Goal: Task Accomplishment & Management: Use online tool/utility

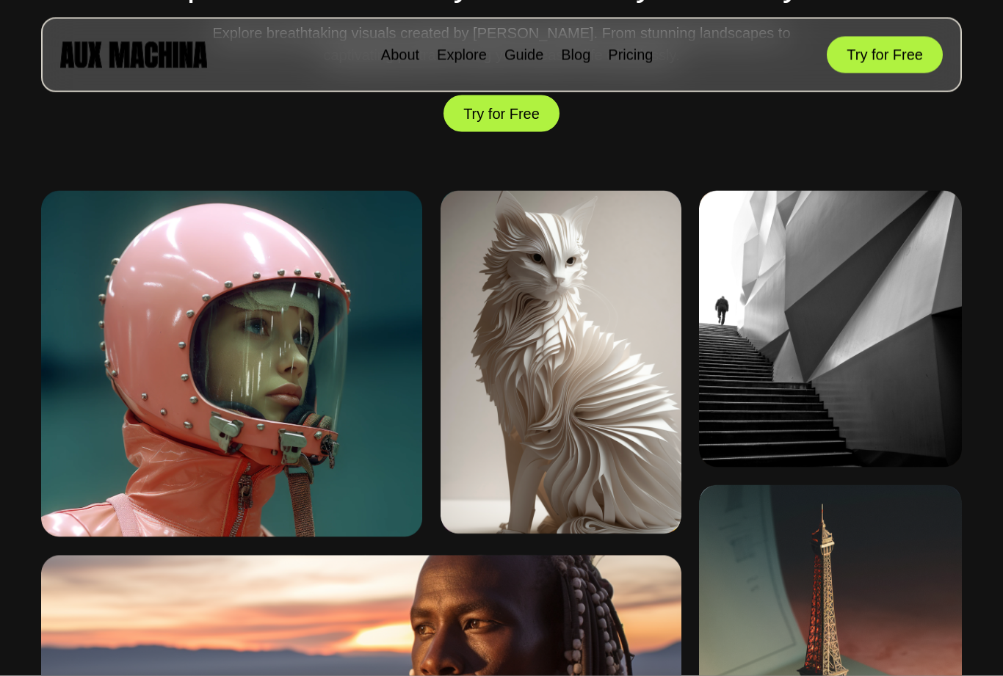
scroll to position [659, 0]
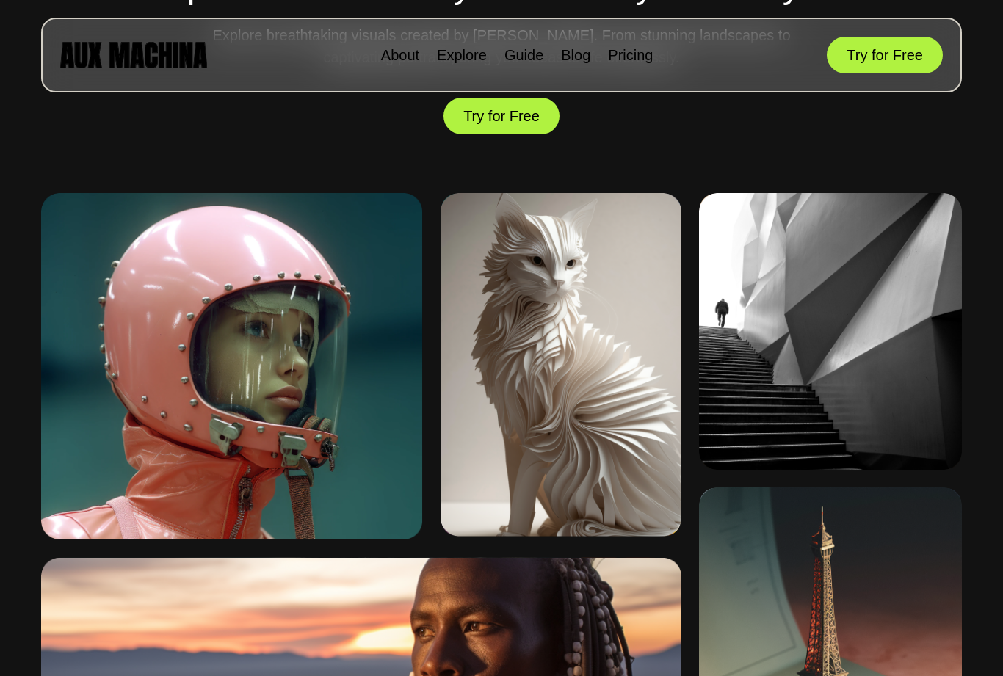
click at [515, 521] on div "Origami cat" at bounding box center [521, 499] width 147 height 65
click at [595, 440] on img at bounding box center [560, 365] width 240 height 344
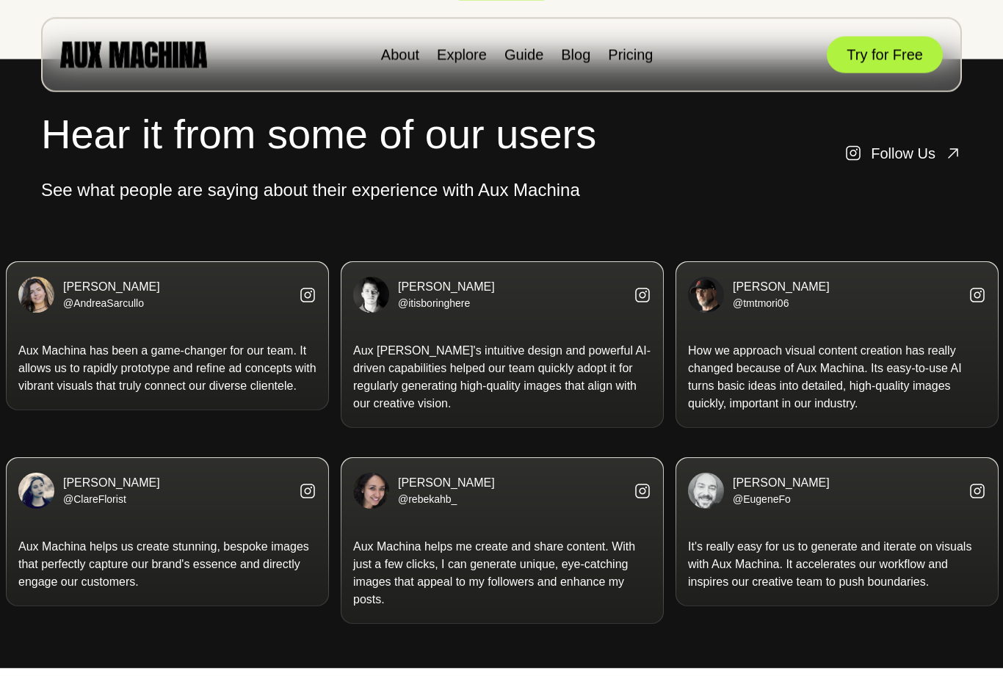
scroll to position [2826, 0]
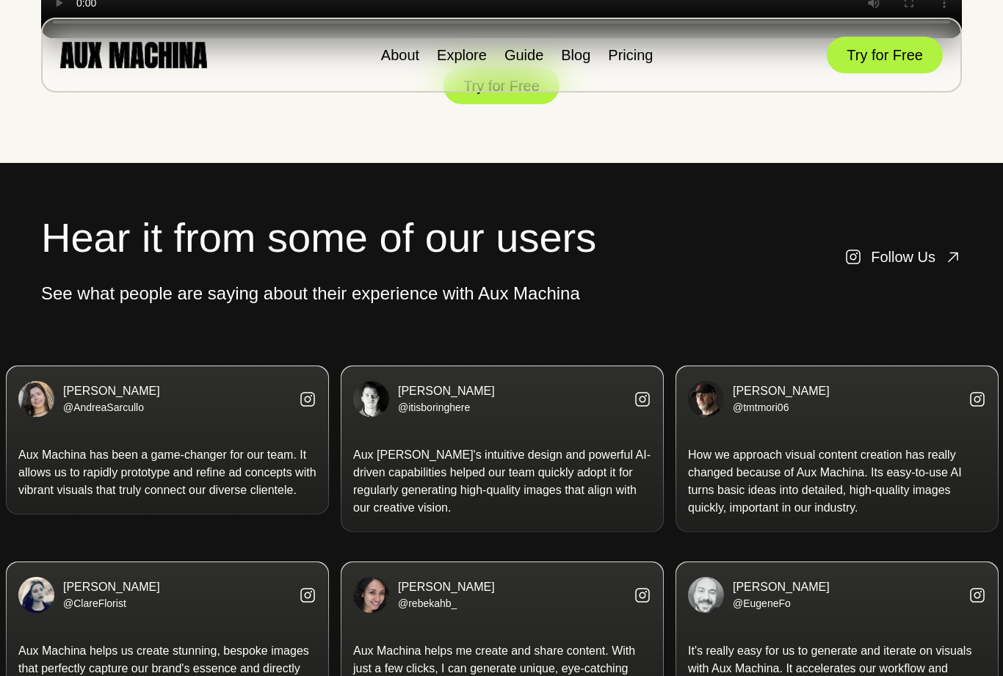
click at [513, 107] on button "Try for Free" at bounding box center [501, 86] width 116 height 43
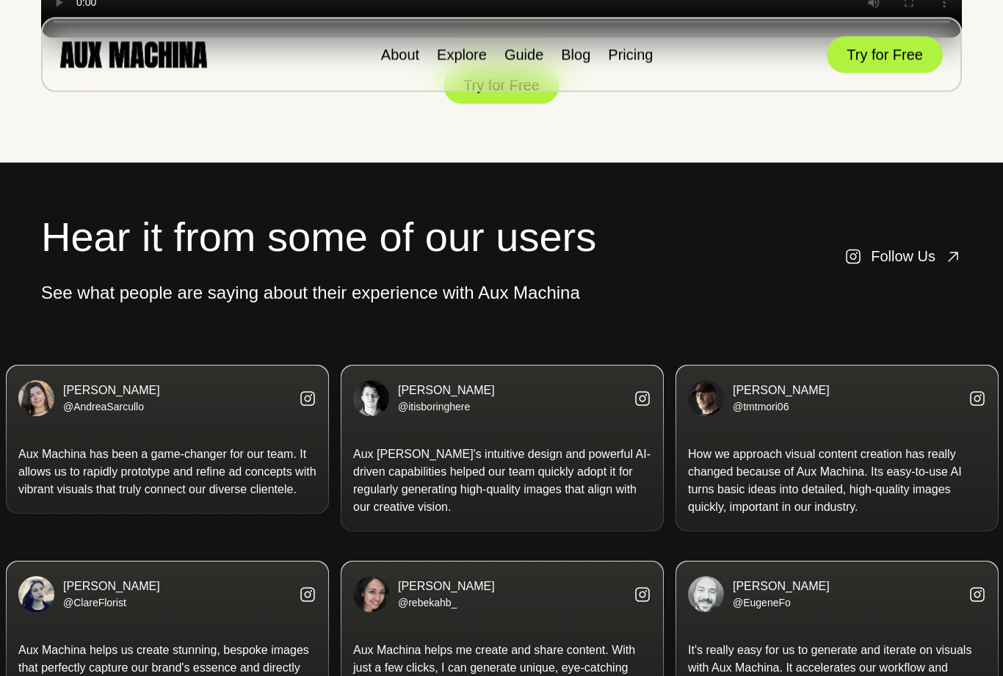
scroll to position [2768, 0]
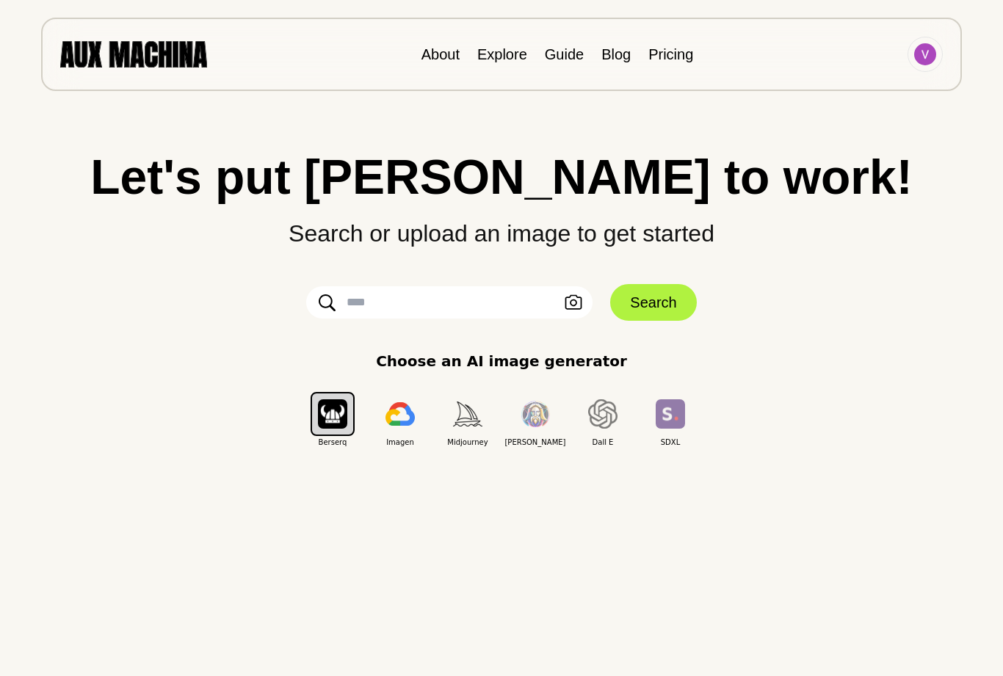
click at [675, 51] on link "Pricing" at bounding box center [670, 54] width 45 height 16
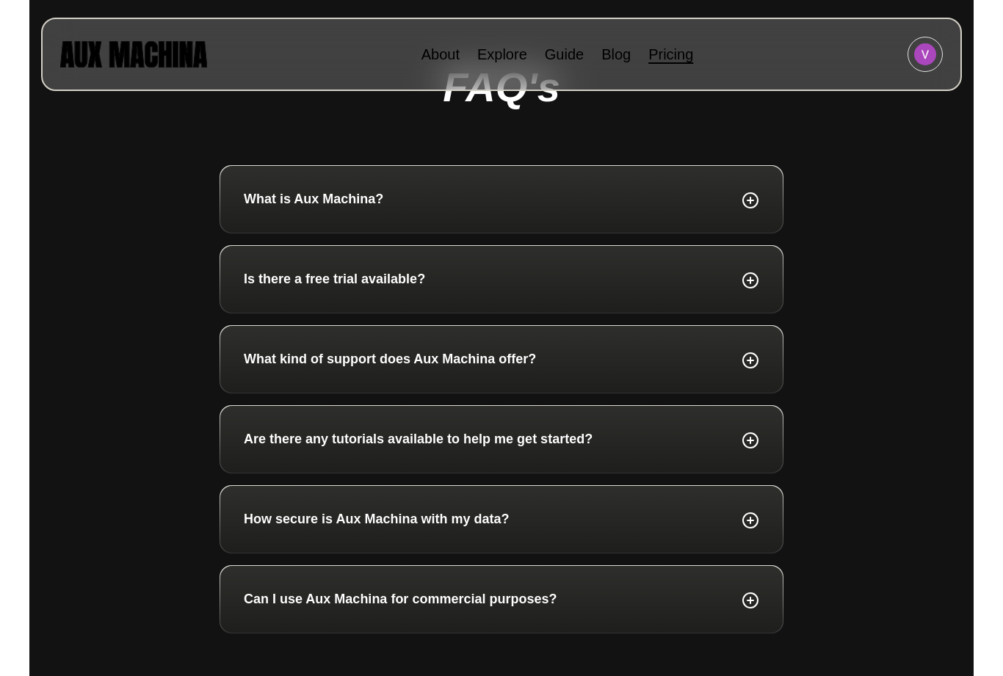
scroll to position [826, 0]
click at [754, 197] on icon at bounding box center [750, 200] width 18 height 19
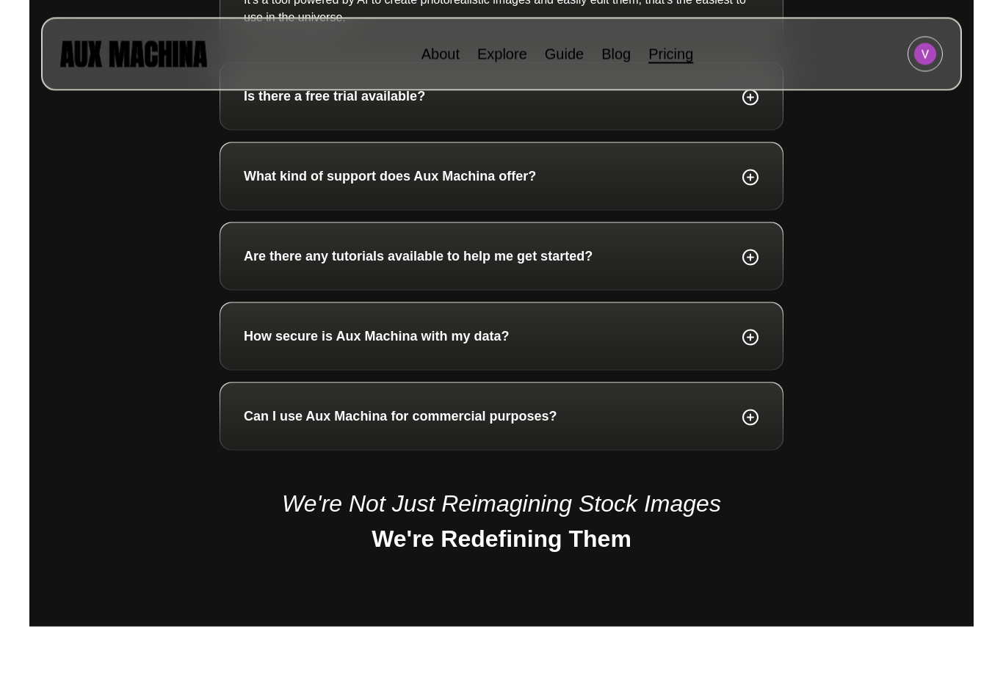
scroll to position [1075, 0]
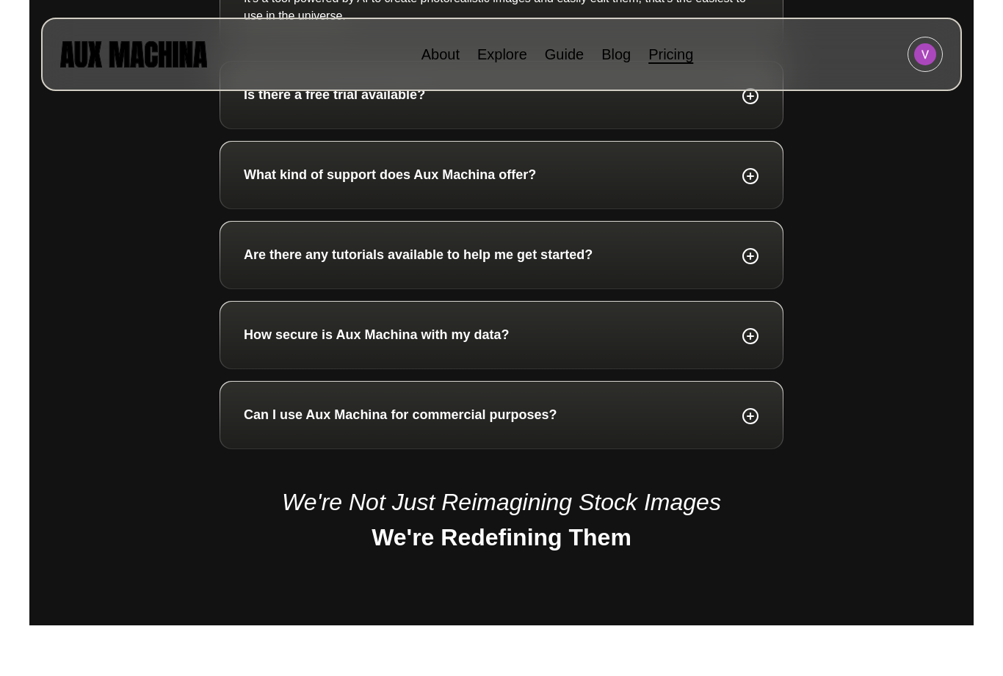
click at [723, 344] on div "How secure is Aux Machina with my data?" at bounding box center [501, 335] width 515 height 20
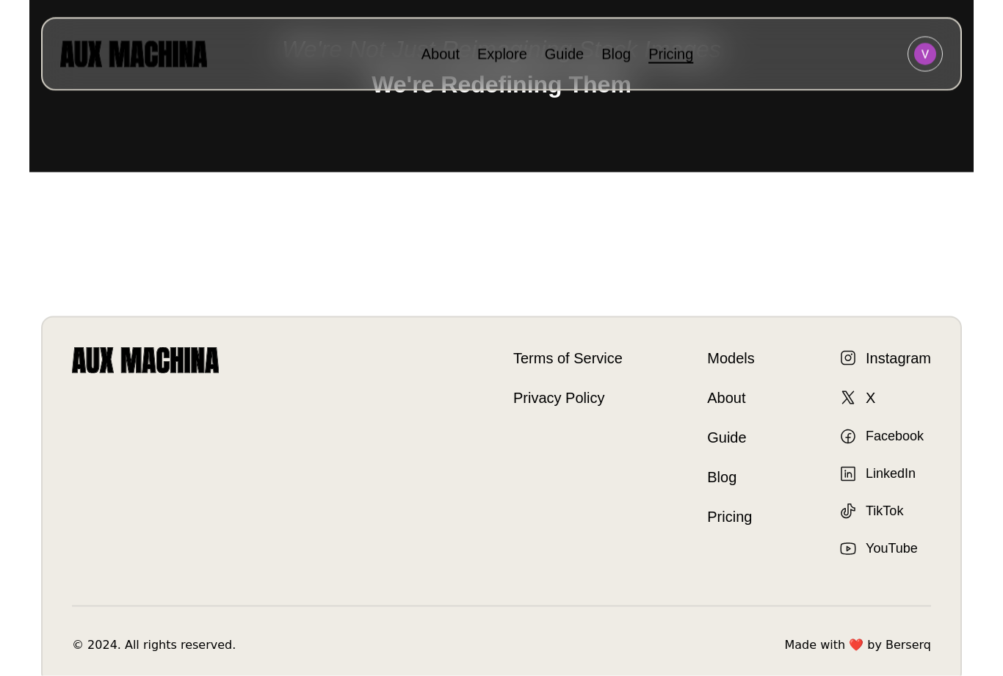
scroll to position [1608, 0]
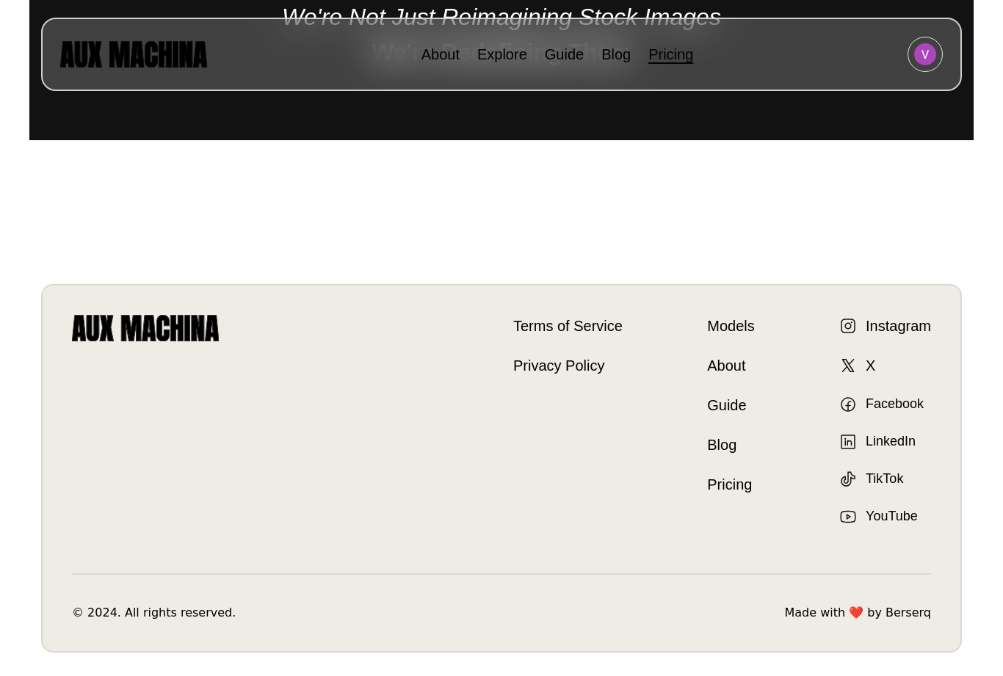
click at [736, 332] on link "Models" at bounding box center [730, 326] width 47 height 22
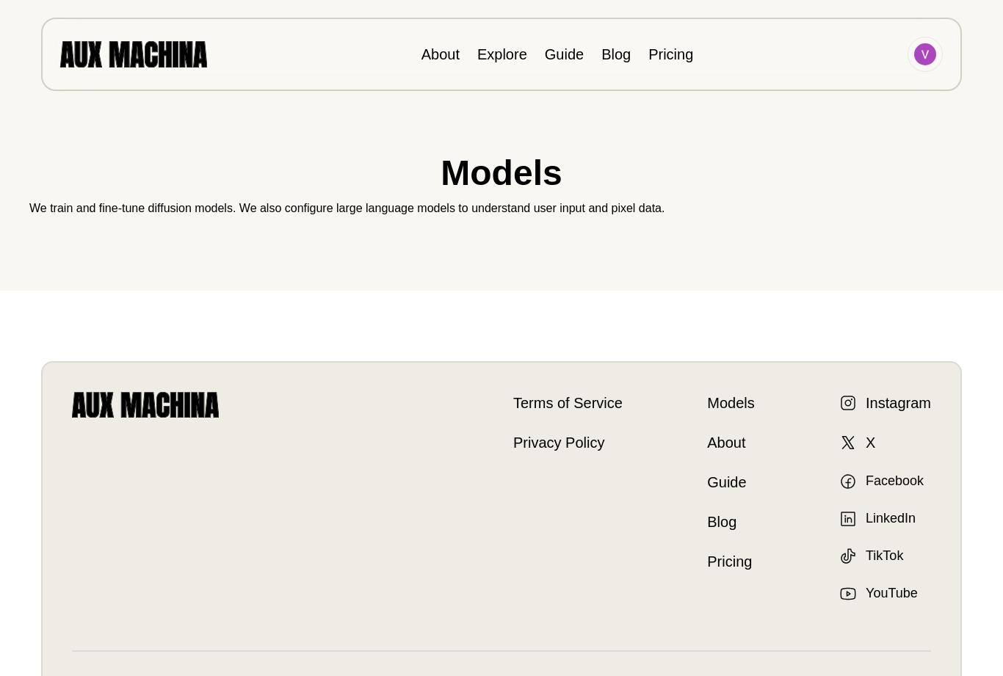
click at [449, 60] on link "About" at bounding box center [440, 54] width 38 height 16
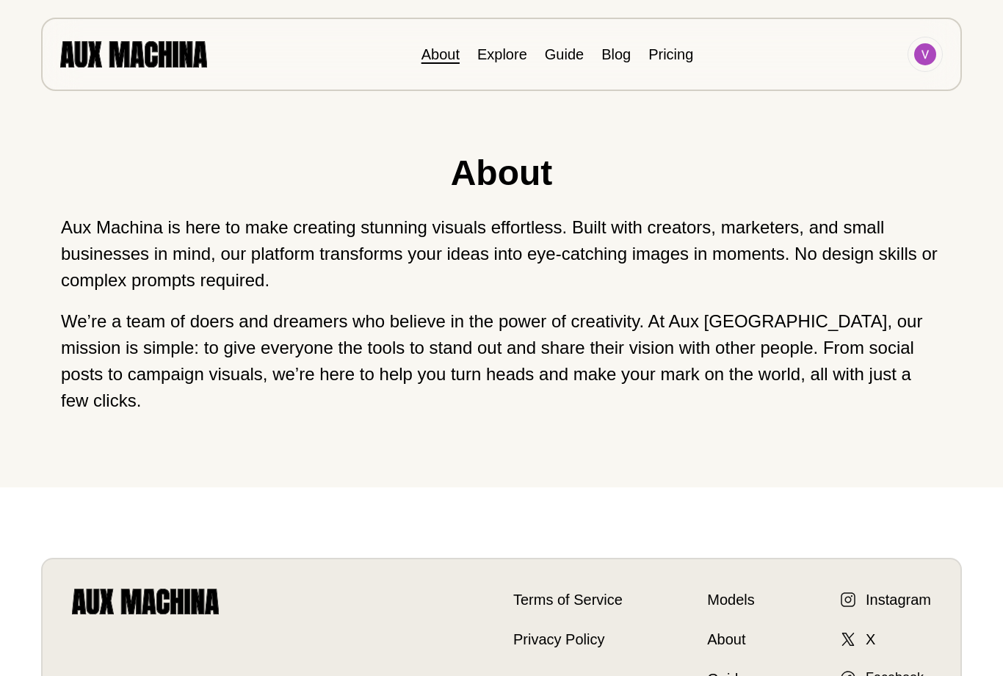
click at [514, 60] on link "Explore" at bounding box center [502, 54] width 50 height 16
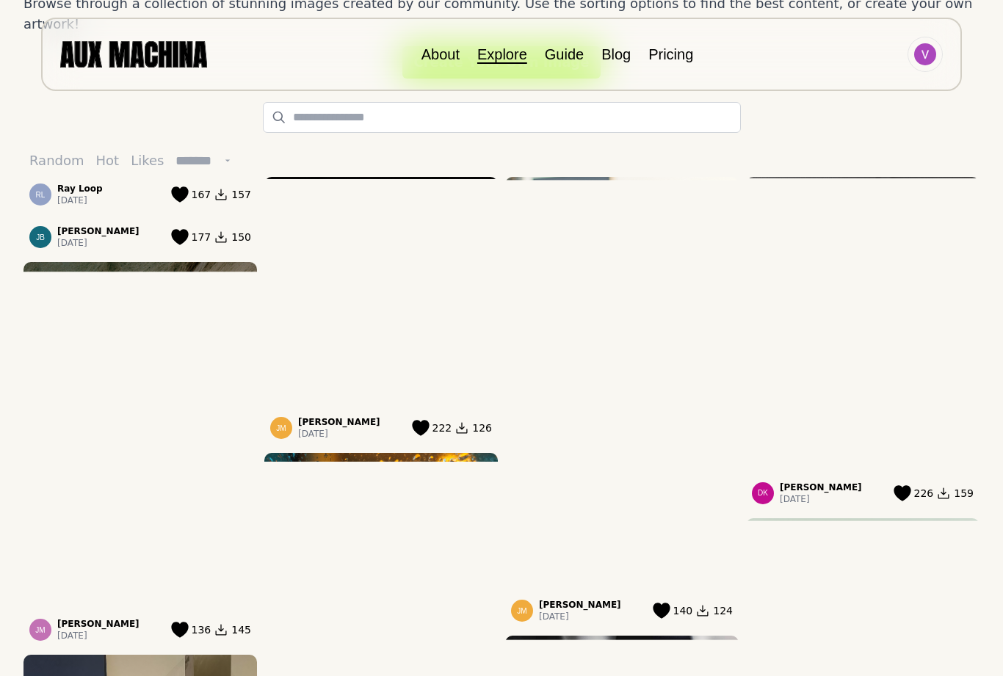
scroll to position [156, 0]
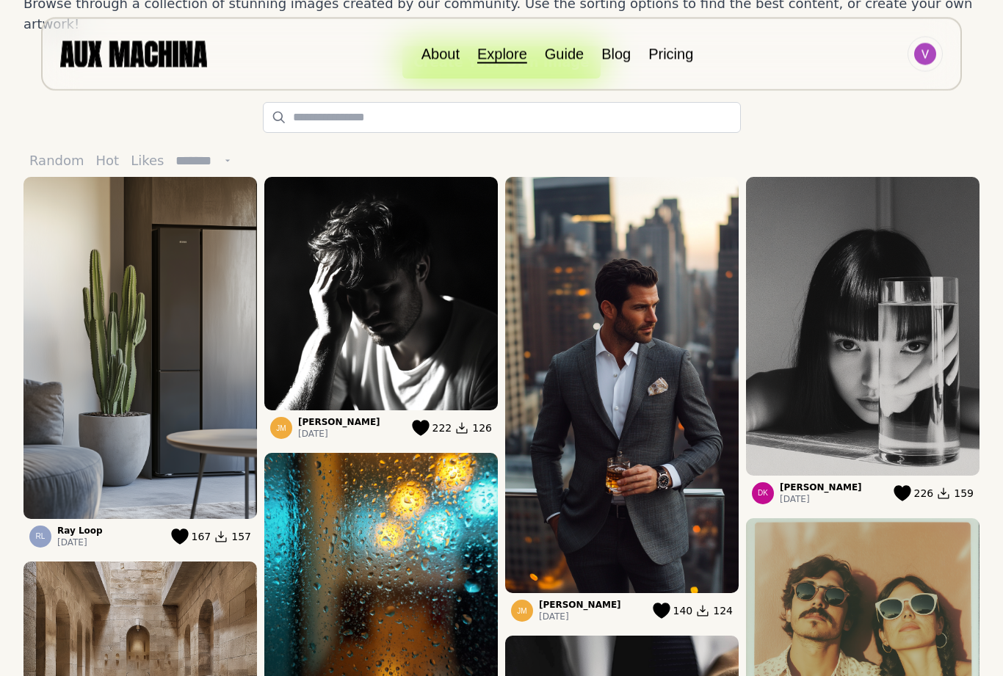
click at [650, 329] on img at bounding box center [621, 386] width 233 height 416
click at [639, 319] on img at bounding box center [621, 386] width 233 height 416
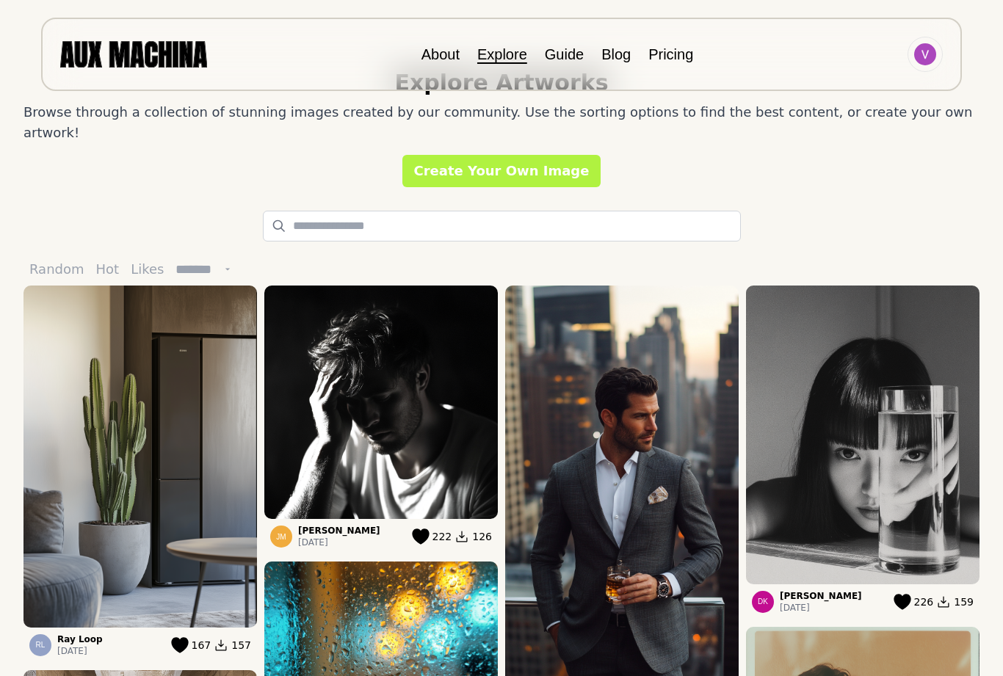
scroll to position [0, 0]
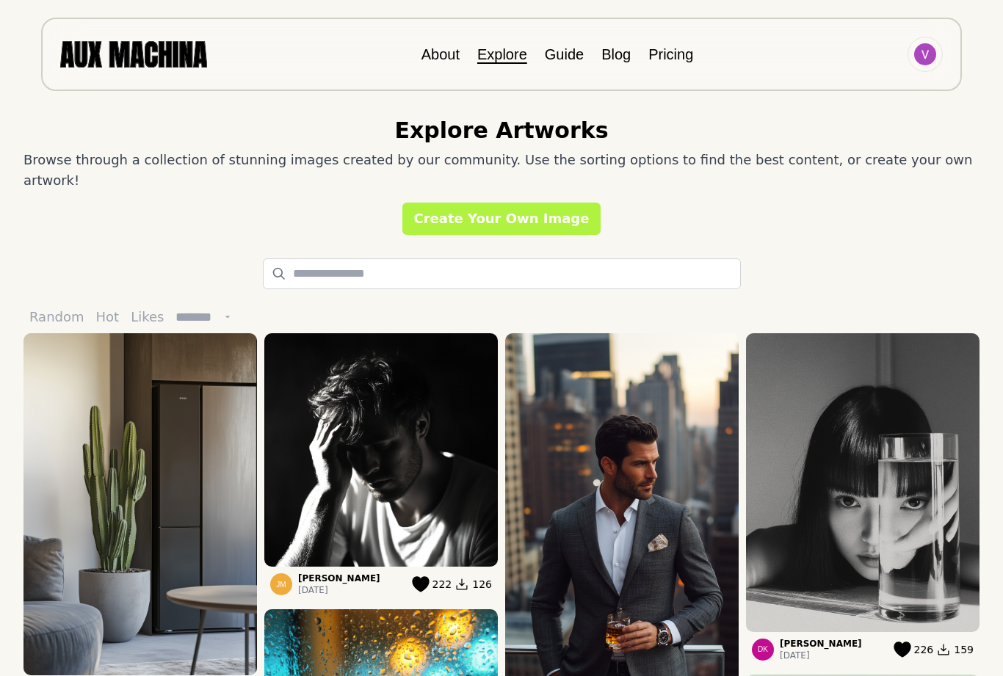
click at [534, 213] on link "Create Your Own Image" at bounding box center [501, 219] width 199 height 32
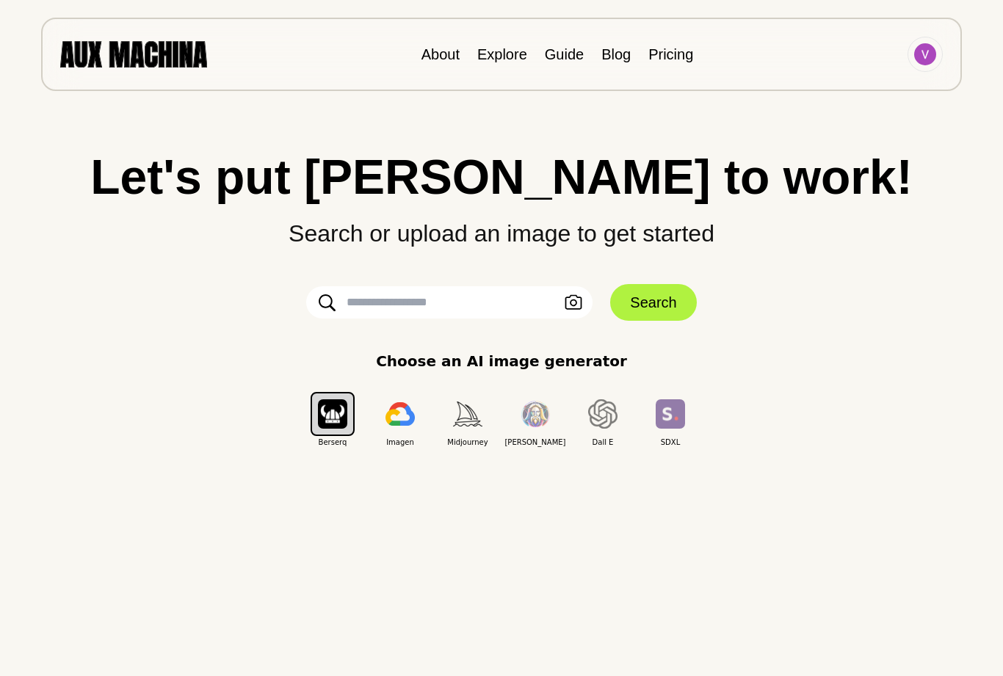
click at [489, 303] on input "text" at bounding box center [449, 302] width 286 height 32
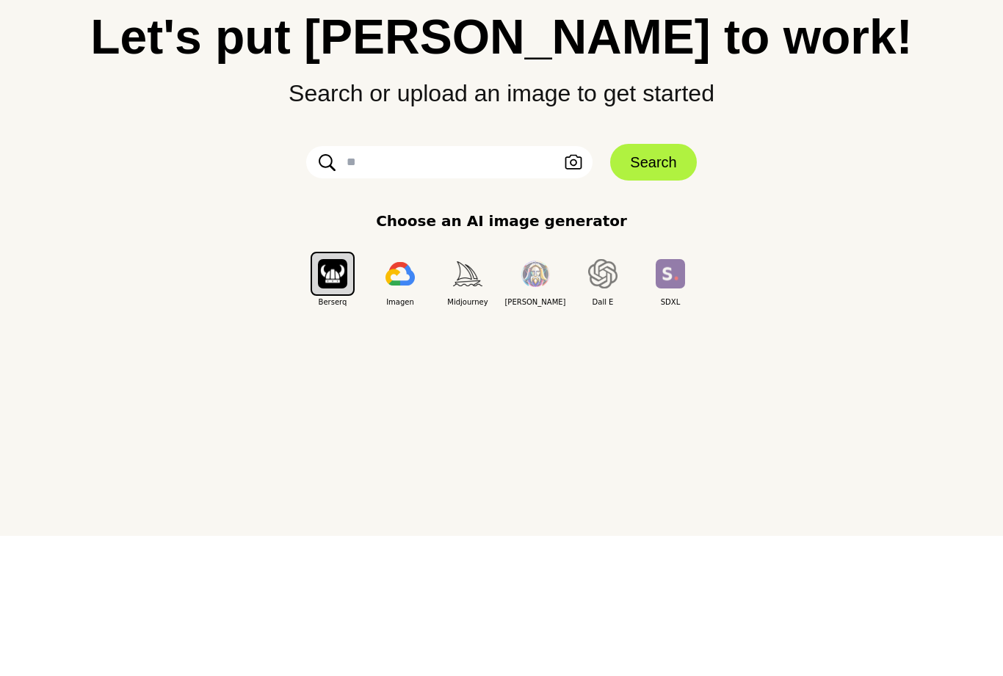
paste input "**********"
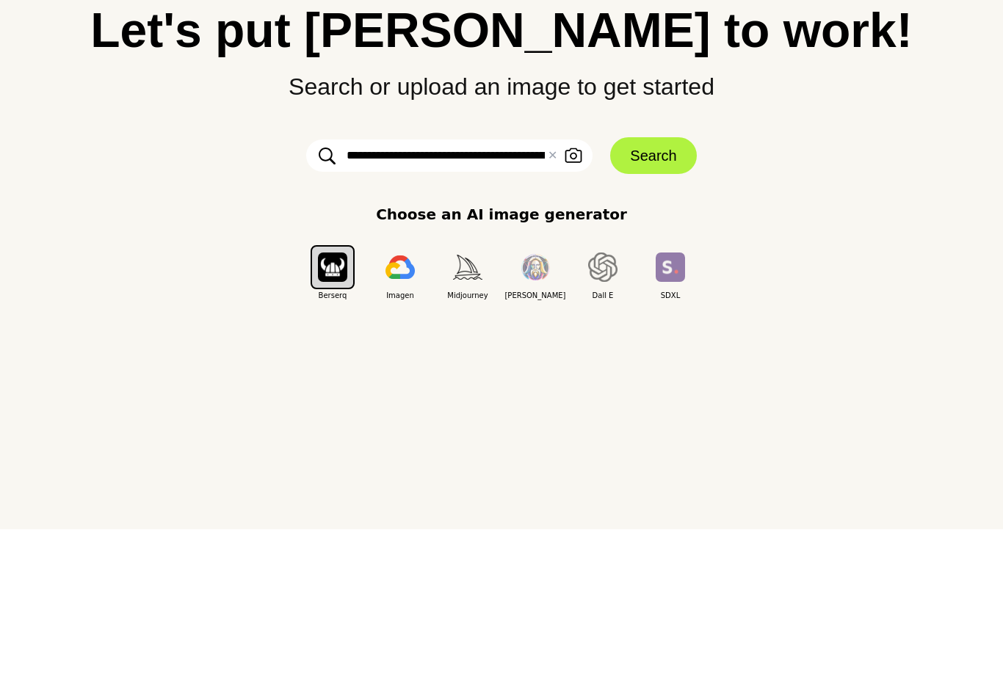
type input "**********"
click at [591, 350] on p "Choose an AI image generator" at bounding box center [501, 361] width 251 height 22
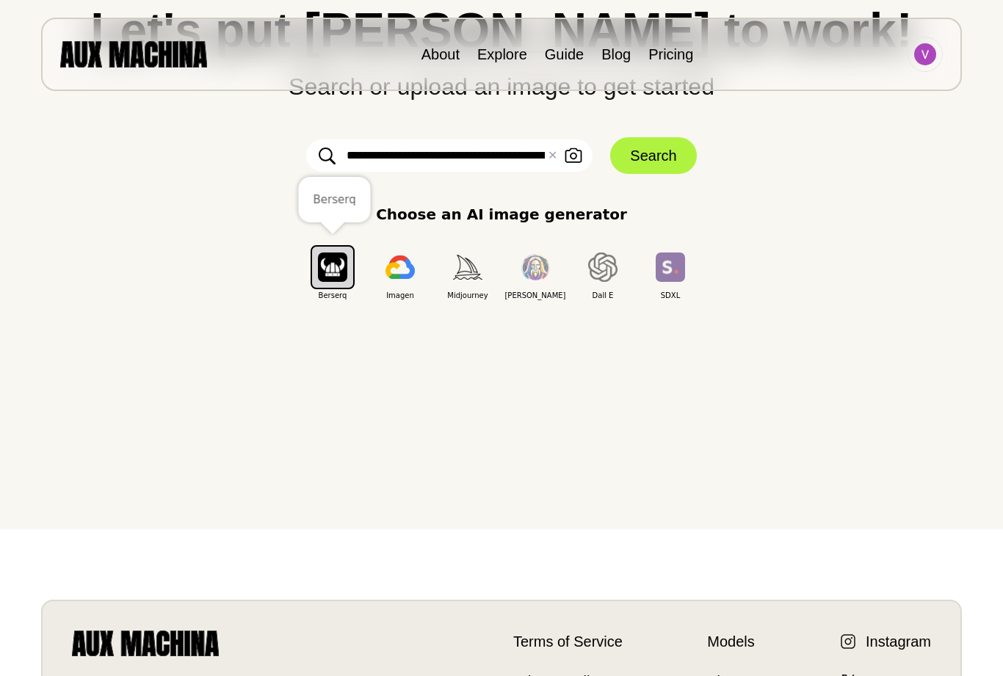
click at [335, 280] on img "button" at bounding box center [332, 267] width 29 height 29
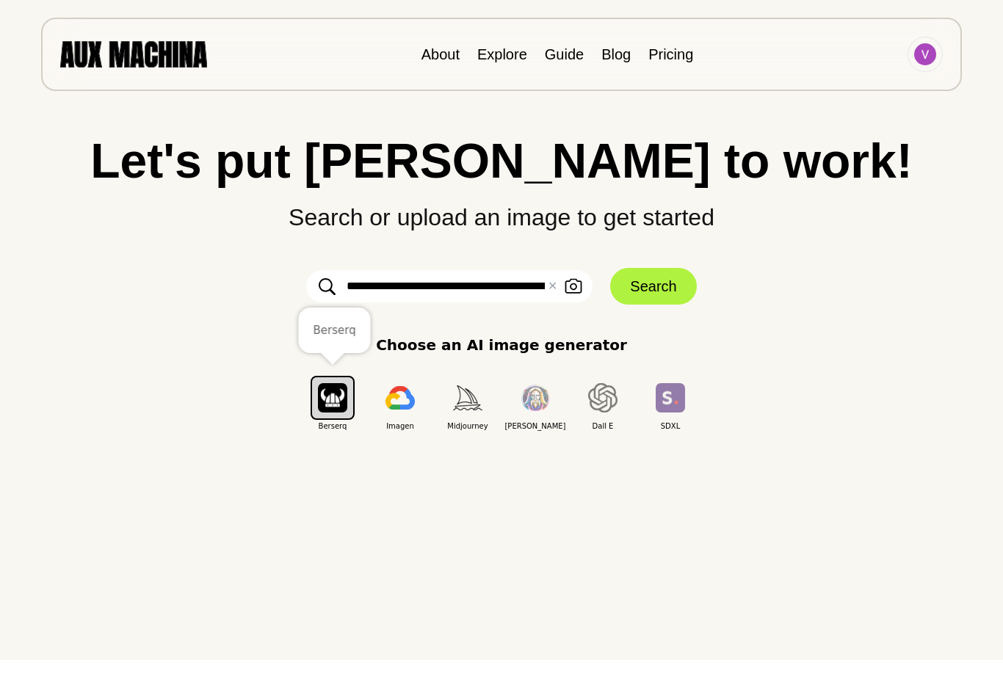
scroll to position [11, 0]
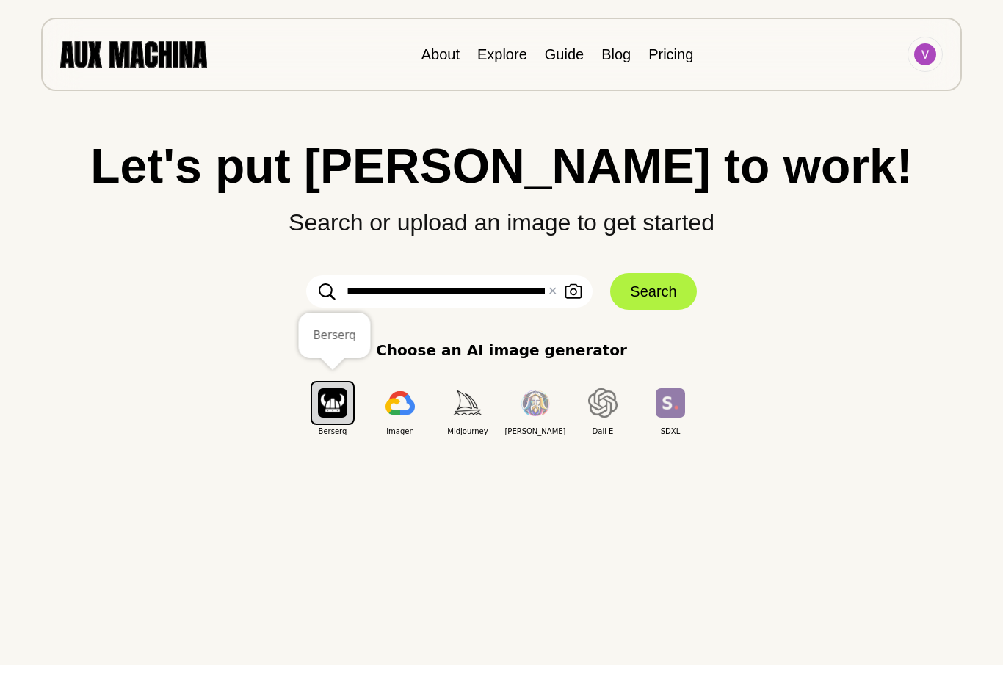
click at [667, 297] on button "Search" at bounding box center [653, 291] width 86 height 37
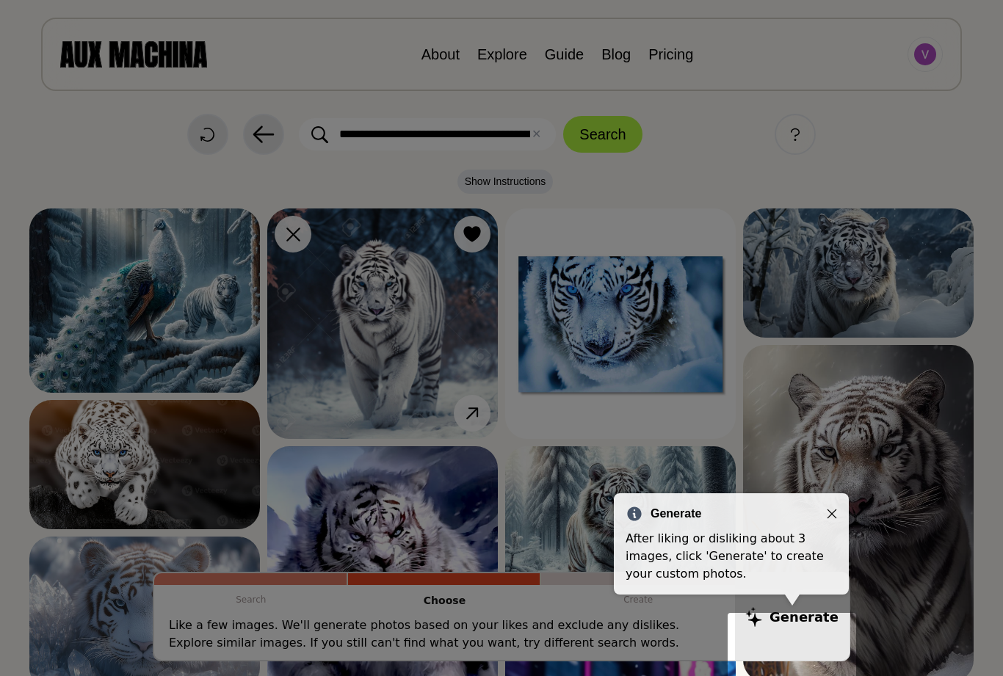
click at [838, 509] on div "Generate After liking or disliking about 3 images, click 'Generate' to create y…" at bounding box center [731, 543] width 235 height 101
click at [835, 510] on icon "Close" at bounding box center [832, 514] width 10 height 10
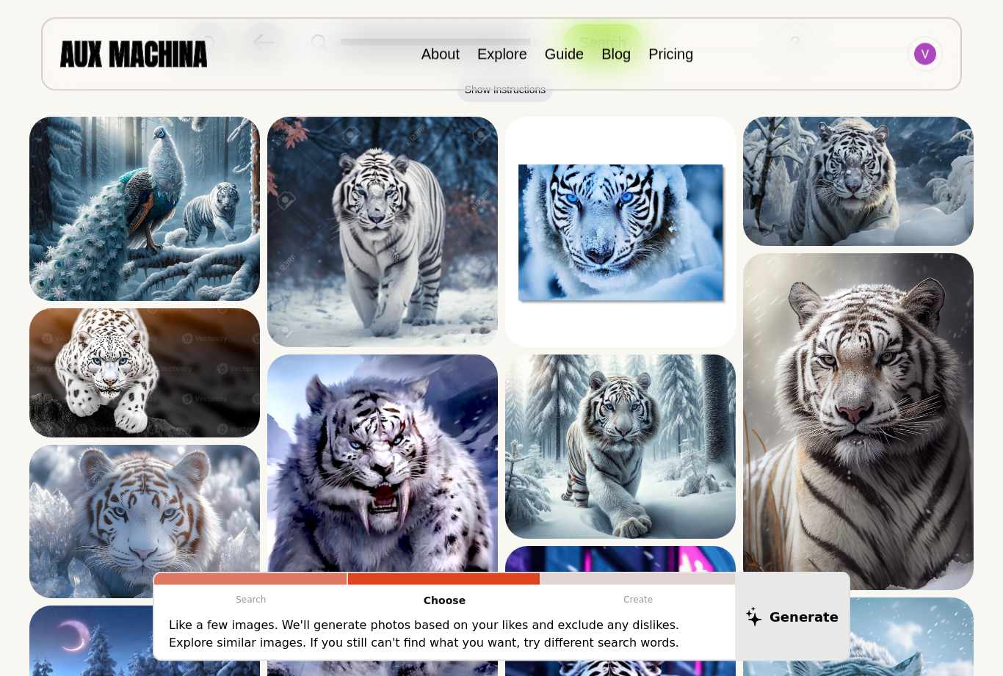
scroll to position [0, 0]
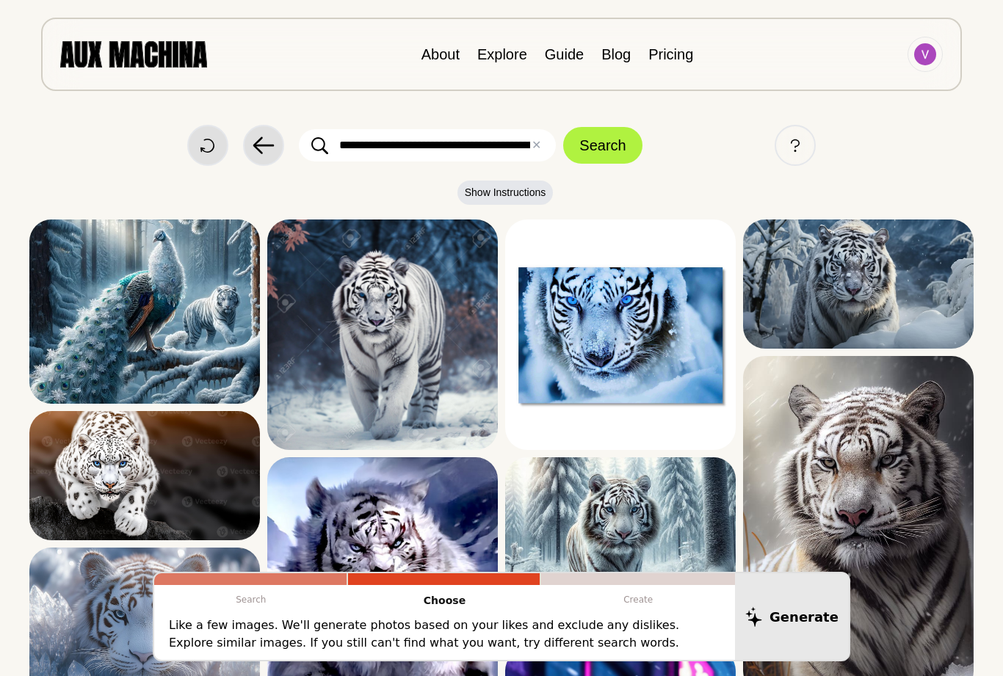
click at [267, 152] on icon at bounding box center [264, 145] width 22 height 23
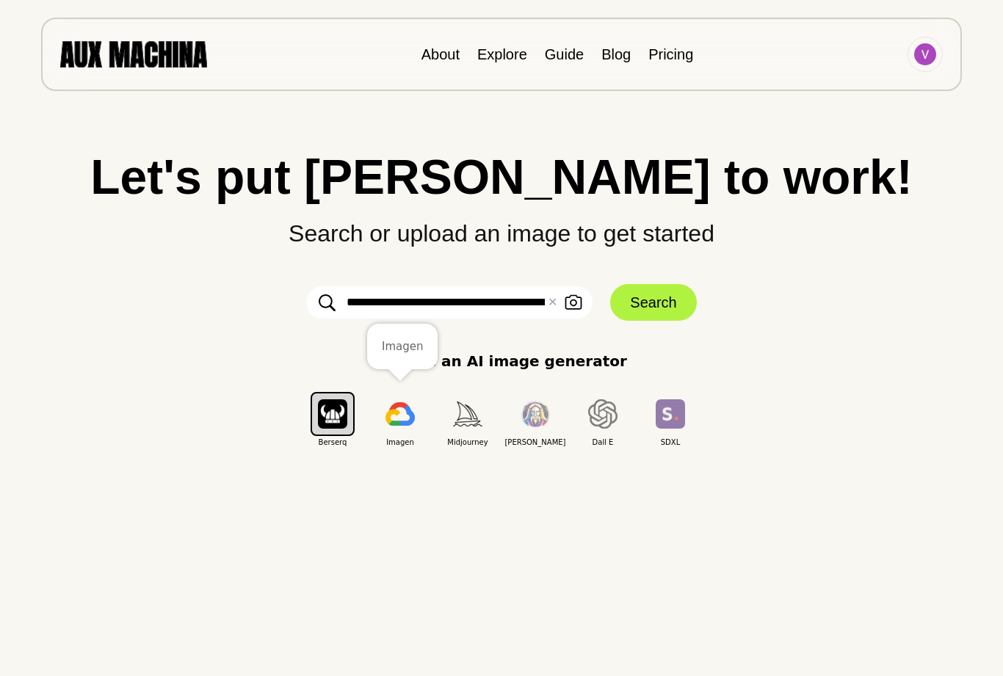
click at [408, 416] on img "button" at bounding box center [399, 413] width 29 height 23
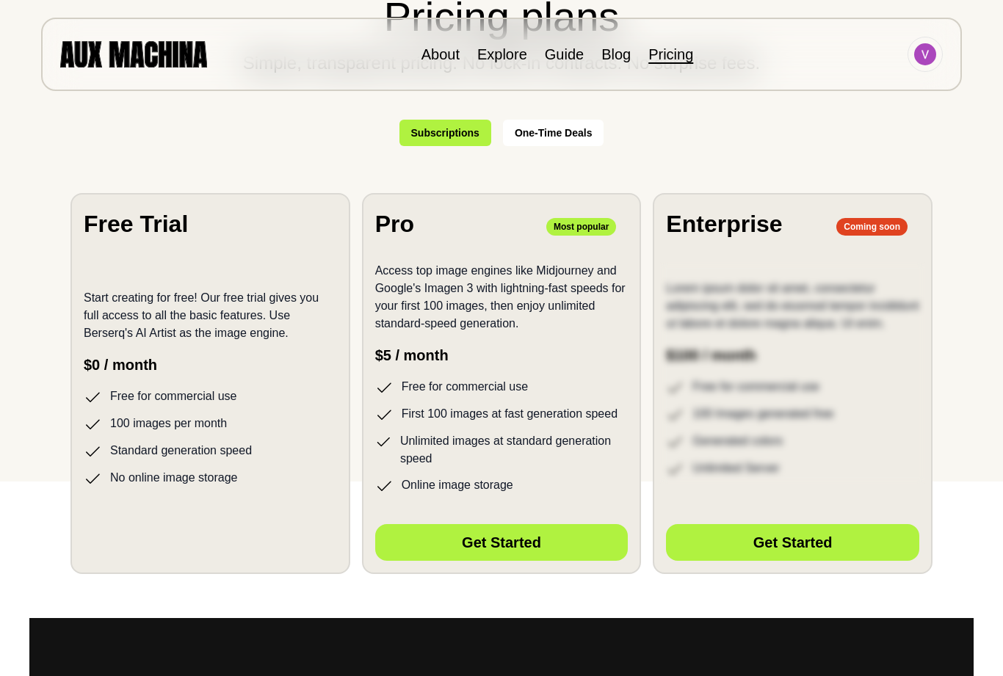
scroll to position [194, 0]
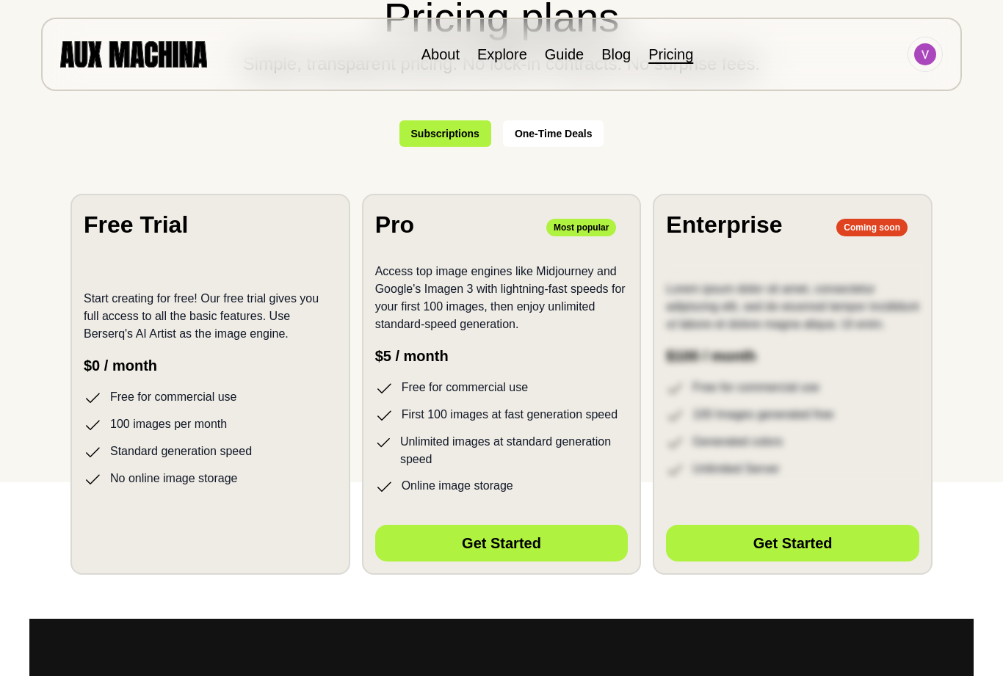
click at [264, 535] on div "Hidden Button Placeholder" at bounding box center [210, 540] width 253 height 51
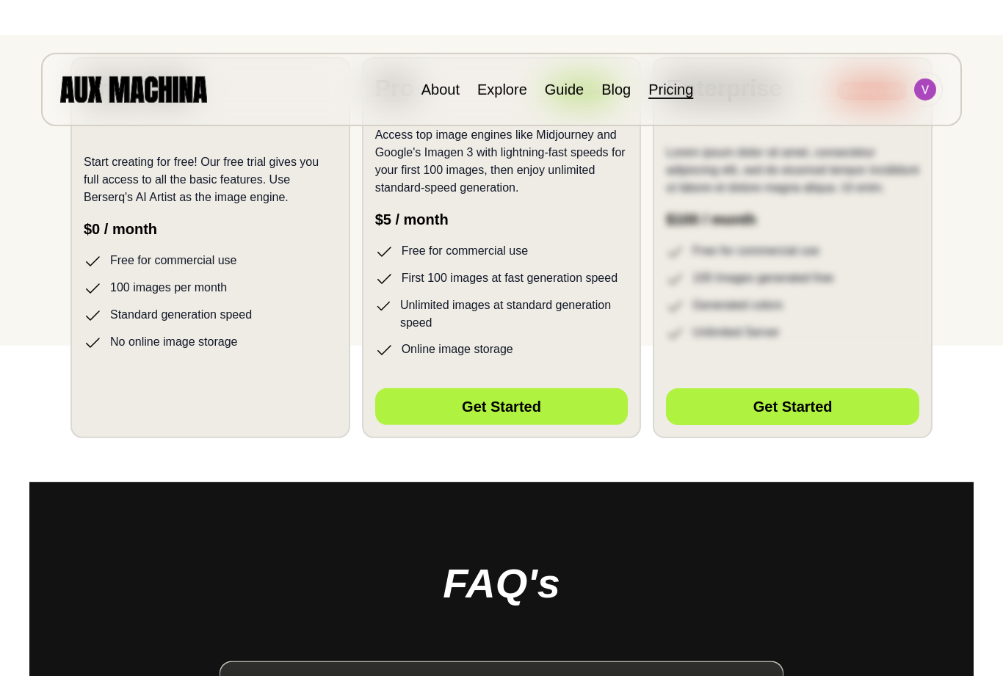
scroll to position [0, 0]
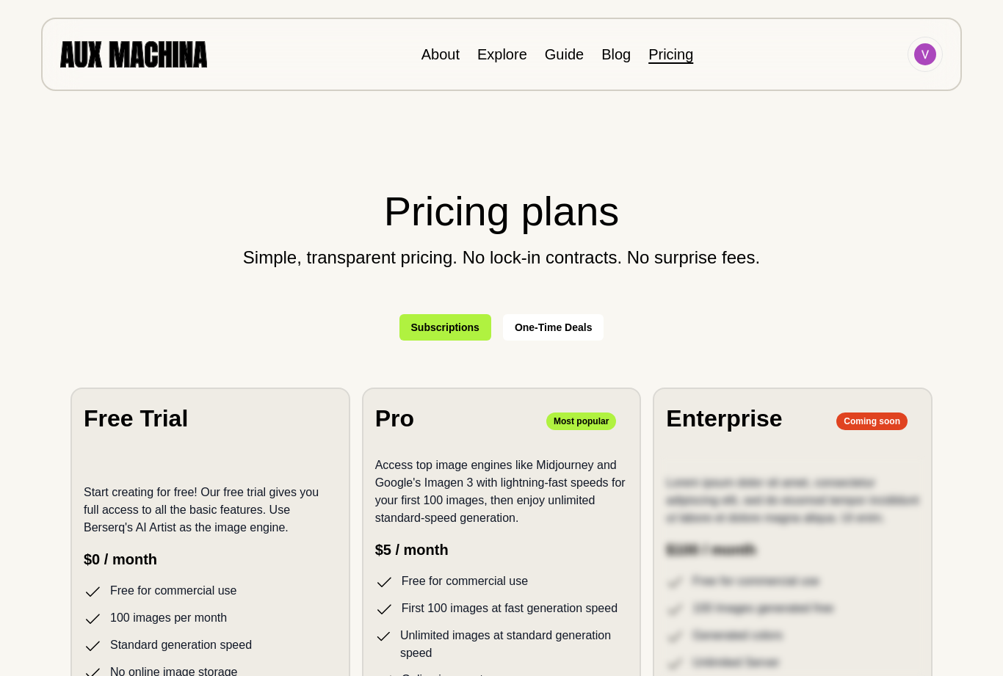
click at [535, 333] on button "One-Time Deals" at bounding box center [553, 327] width 101 height 26
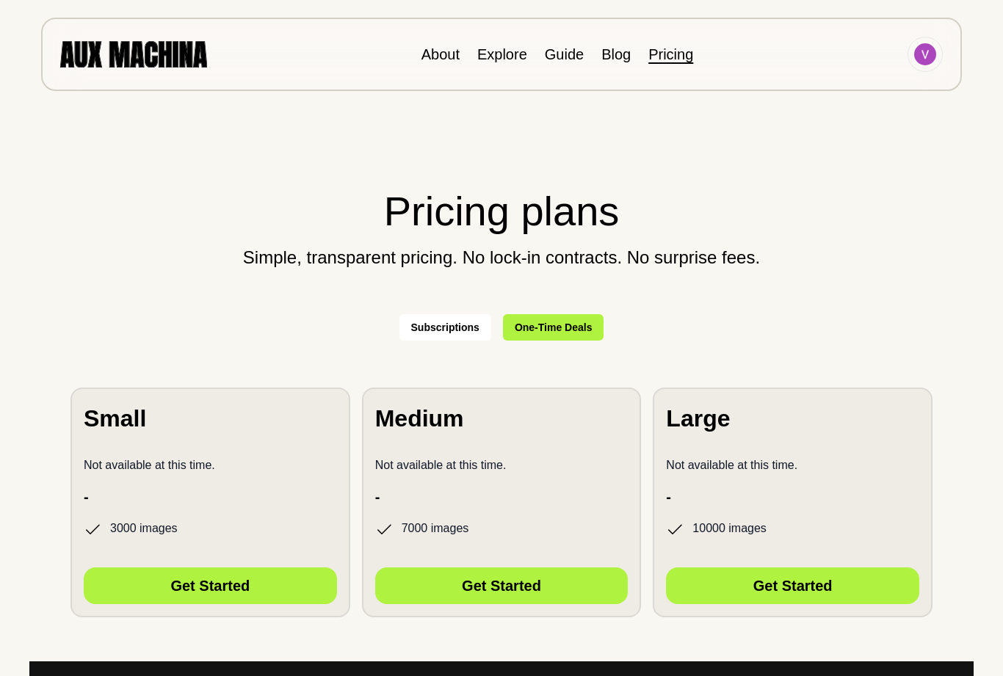
click at [466, 335] on button "Subscriptions" at bounding box center [445, 327] width 92 height 26
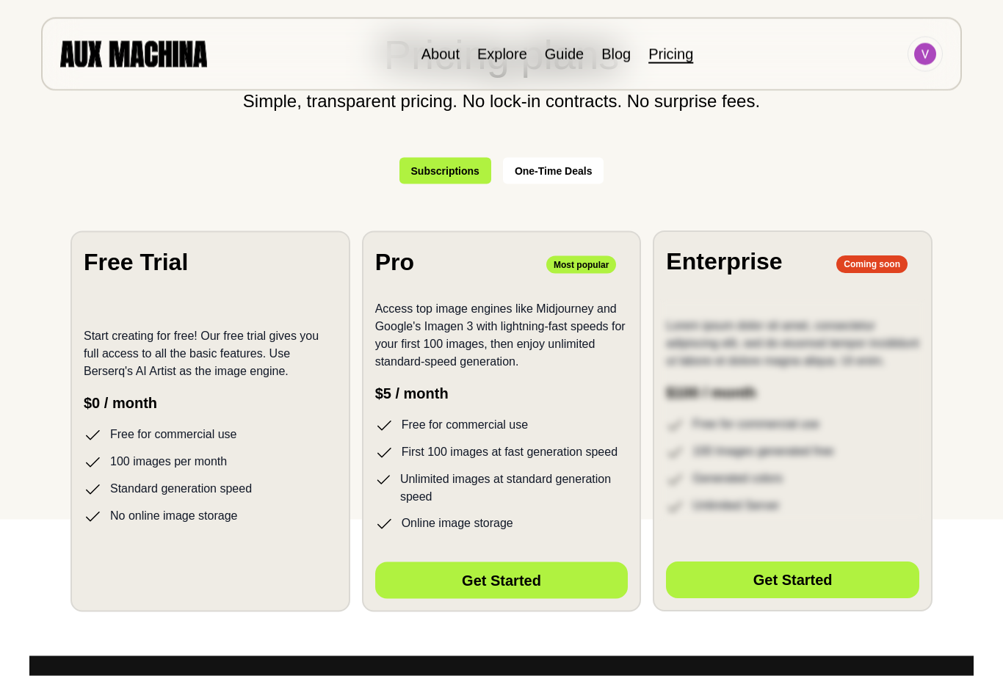
scroll to position [157, 0]
click at [291, 509] on li "No online image storage" at bounding box center [210, 516] width 253 height 18
click at [220, 558] on div "Hidden Button Placeholder" at bounding box center [210, 576] width 253 height 51
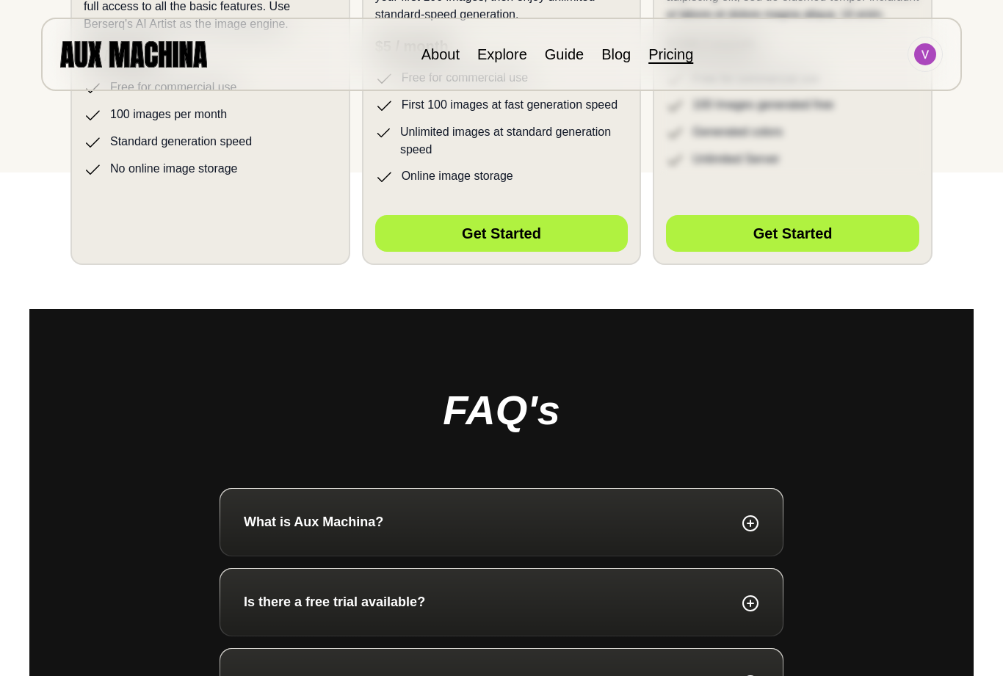
scroll to position [0, 0]
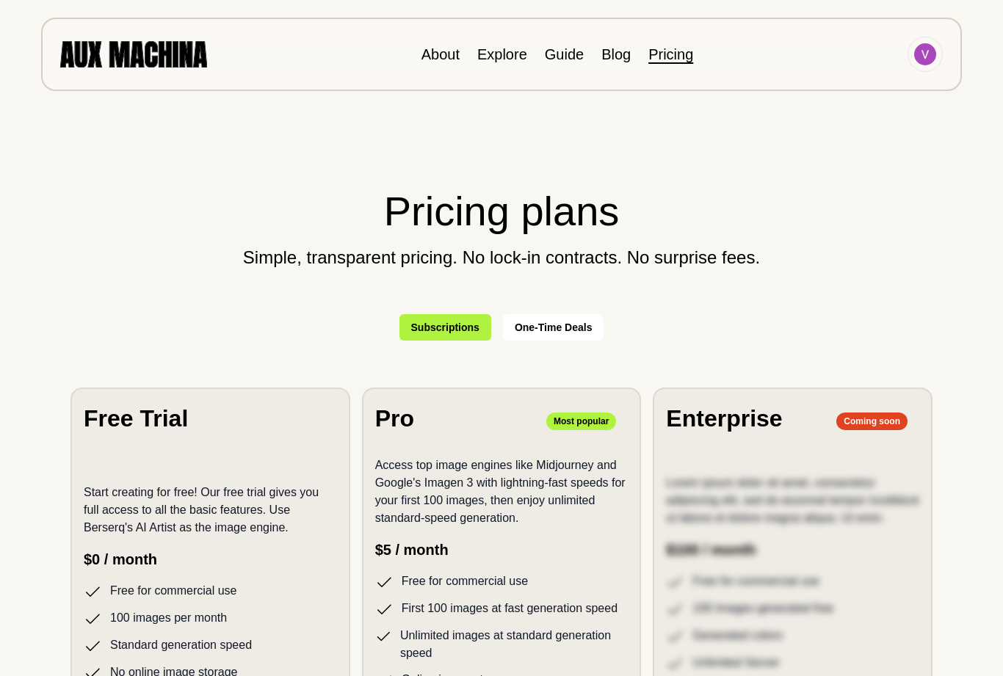
click at [924, 58] on img at bounding box center [925, 54] width 22 height 22
click at [862, 83] on li "Dashboard" at bounding box center [869, 88] width 147 height 32
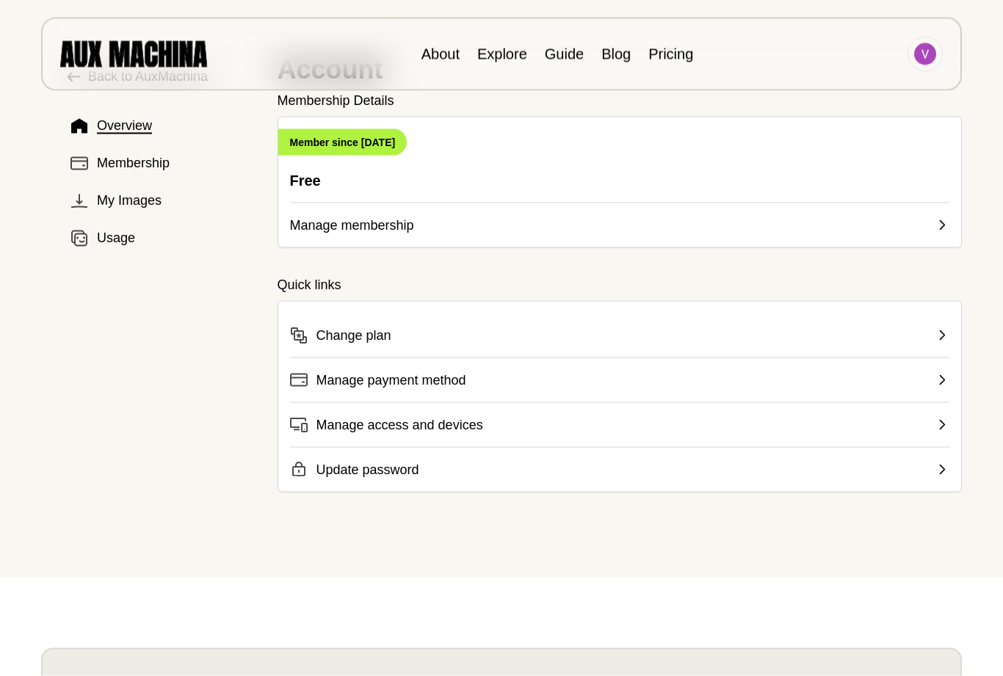
scroll to position [75, 0]
click at [155, 203] on span "My Images" at bounding box center [129, 200] width 65 height 20
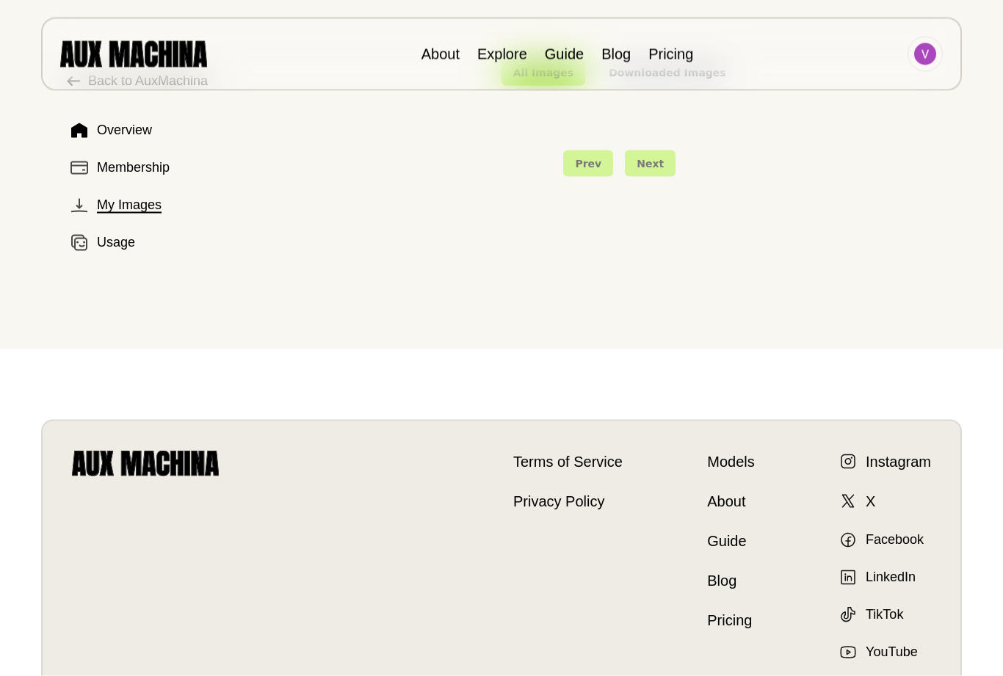
scroll to position [0, 0]
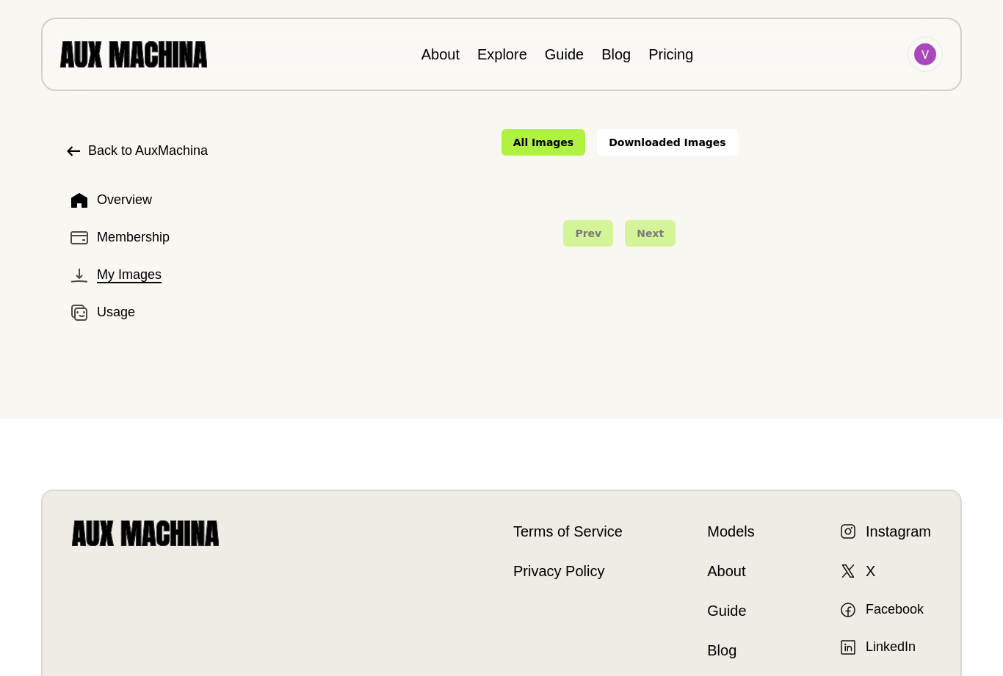
click at [120, 321] on span "Usage" at bounding box center [116, 312] width 38 height 20
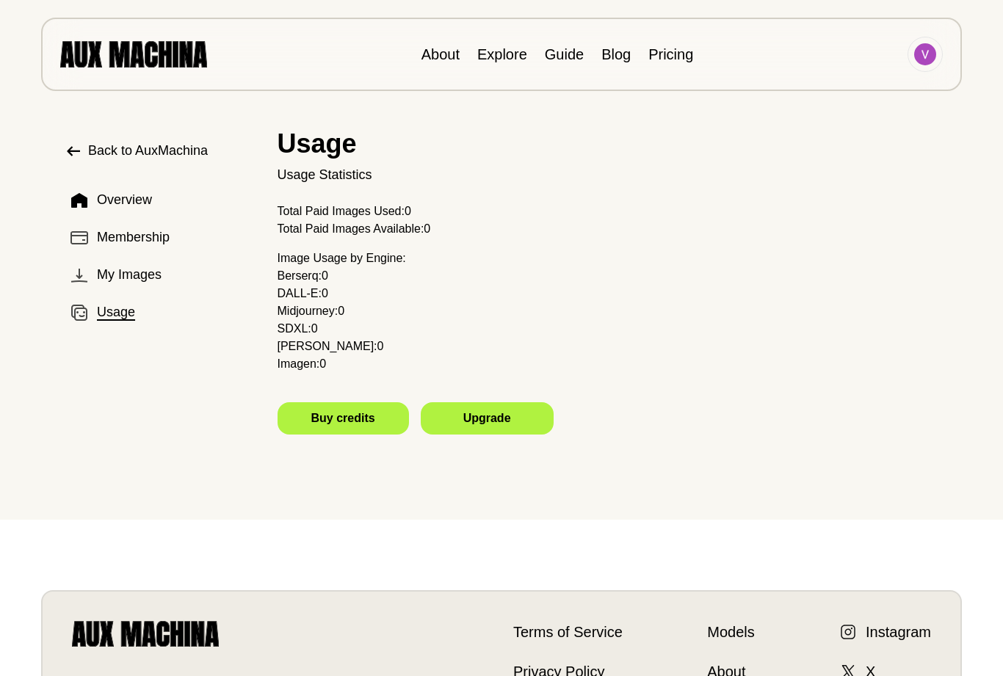
click at [143, 212] on button "Overview" at bounding box center [159, 200] width 189 height 32
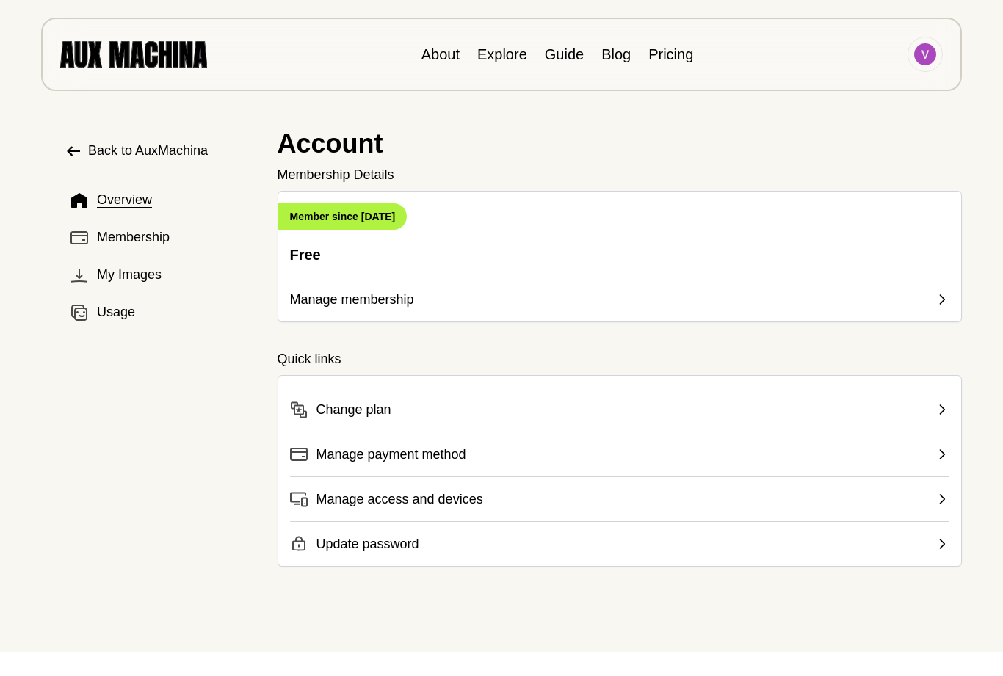
click at [929, 57] on img at bounding box center [925, 54] width 22 height 22
click at [700, 164] on div "Account Membership Details Member since August 2025 Free Manage membership" at bounding box center [619, 225] width 685 height 193
click at [504, 50] on link "Explore" at bounding box center [502, 54] width 50 height 16
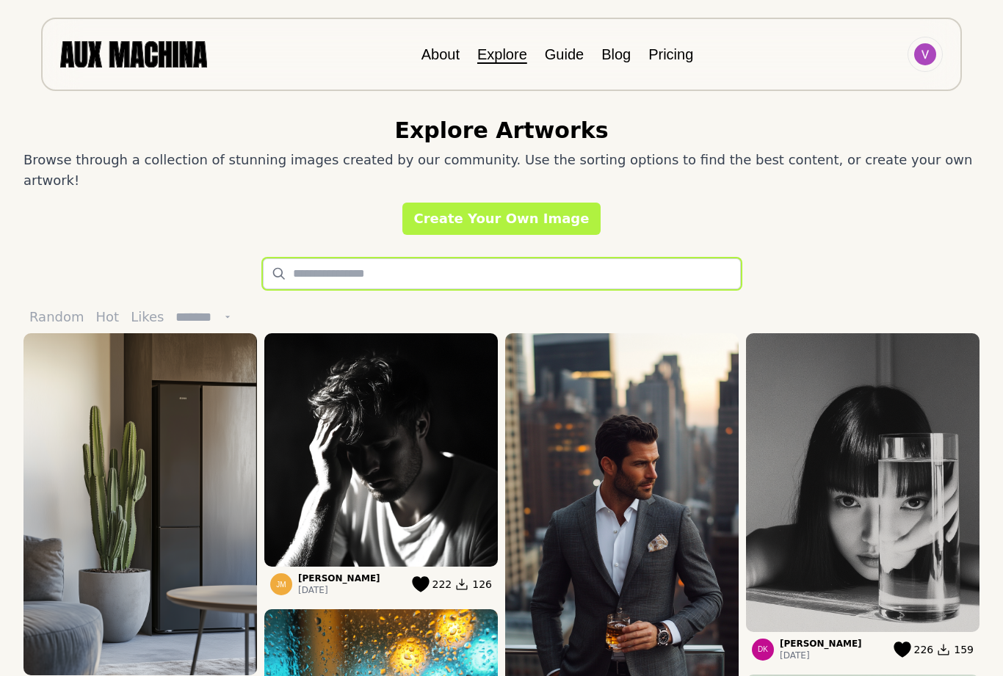
click at [571, 258] on input "text" at bounding box center [502, 273] width 478 height 31
paste input "**********"
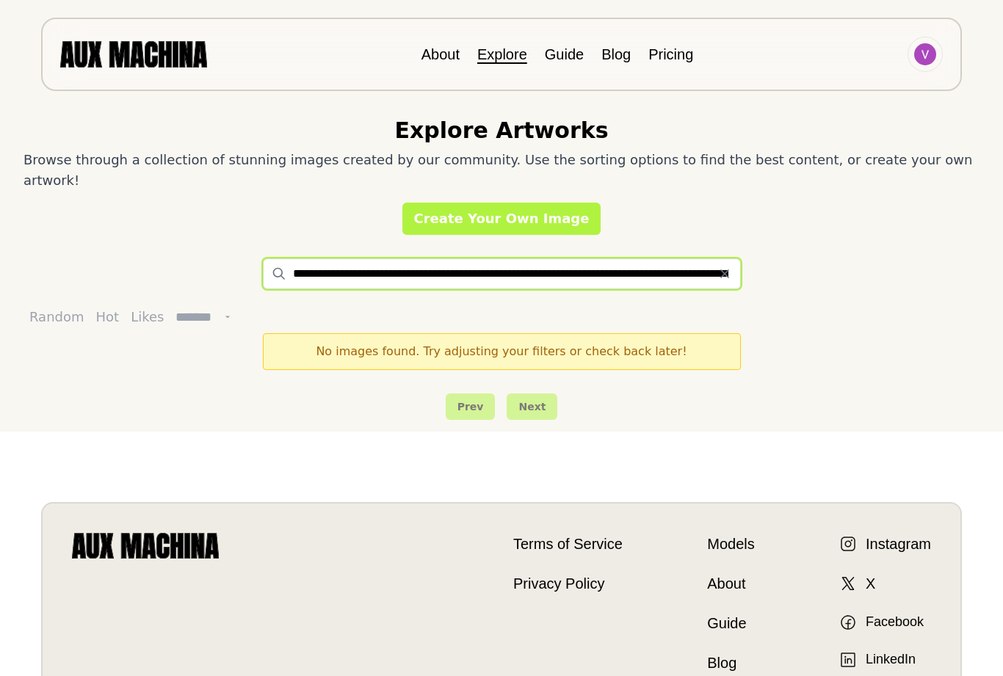
click at [734, 258] on input "**********" at bounding box center [502, 273] width 478 height 31
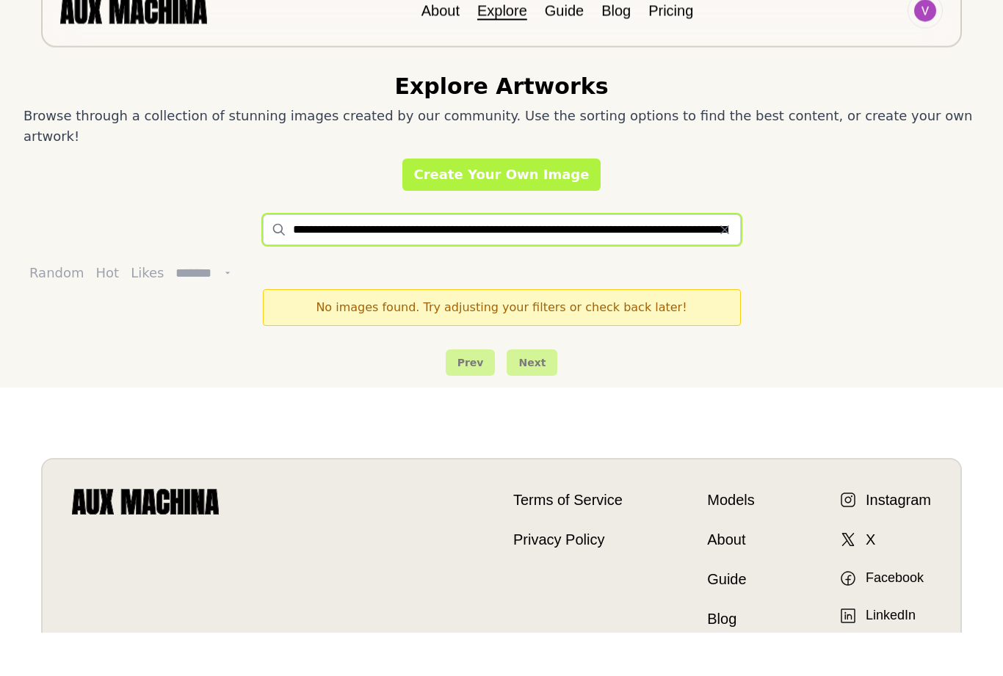
type input "**********"
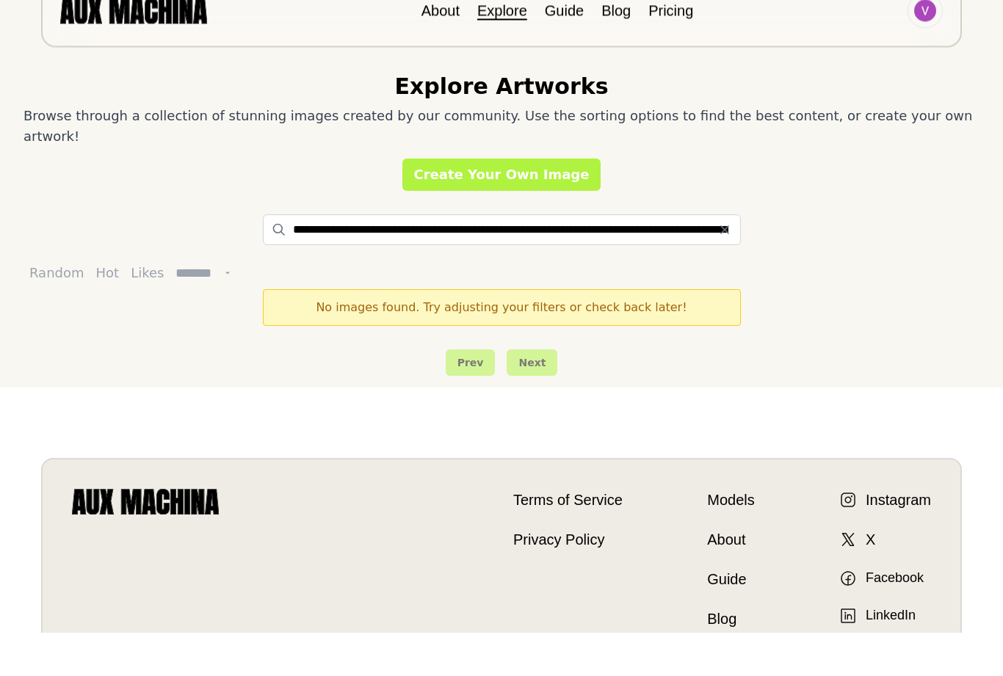
click at [720, 266] on icon at bounding box center [724, 273] width 15 height 15
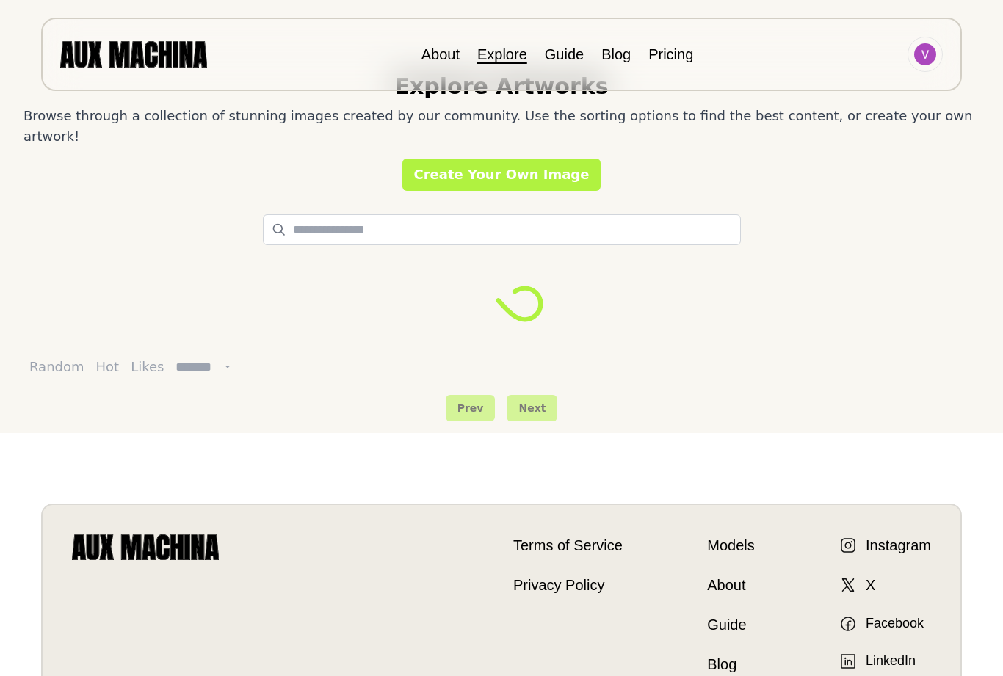
click at [584, 159] on link "Create Your Own Image" at bounding box center [501, 175] width 199 height 32
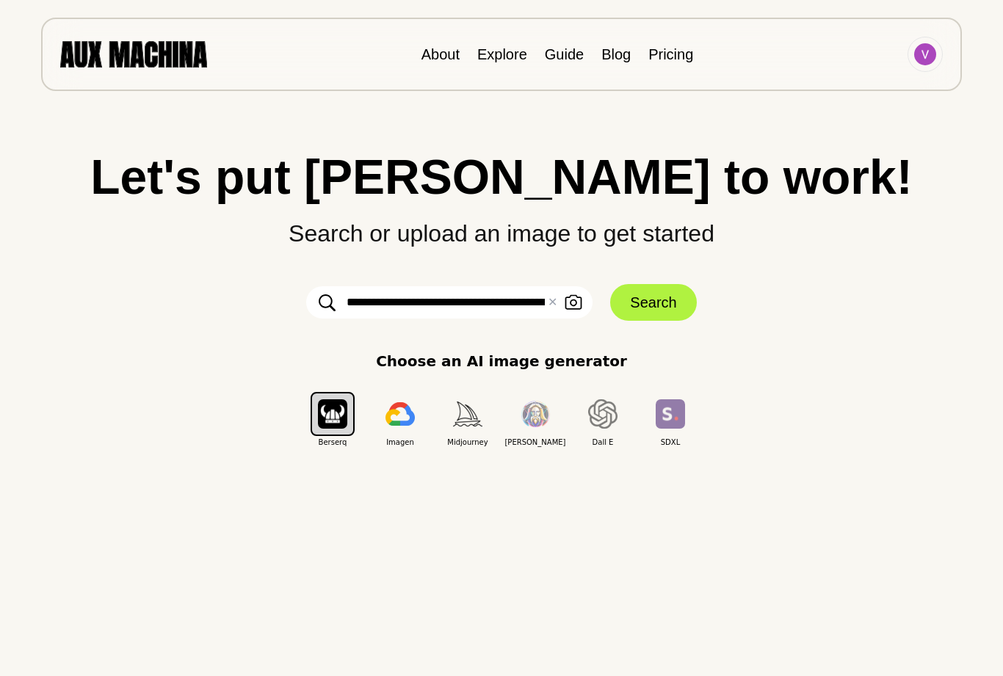
click at [467, 407] on img "button" at bounding box center [467, 414] width 29 height 24
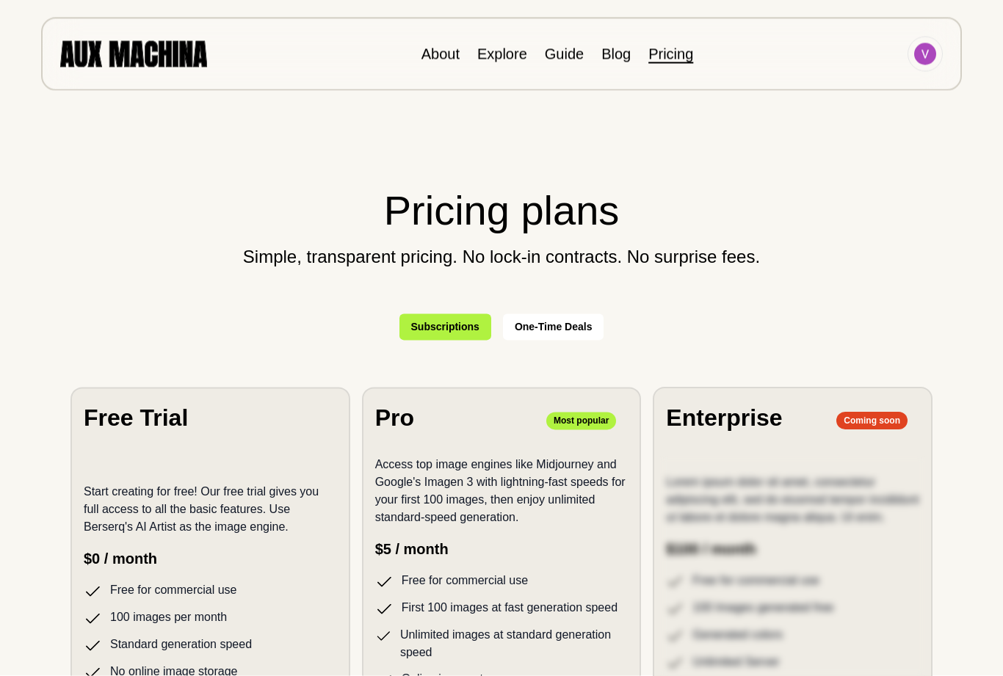
scroll to position [47, 0]
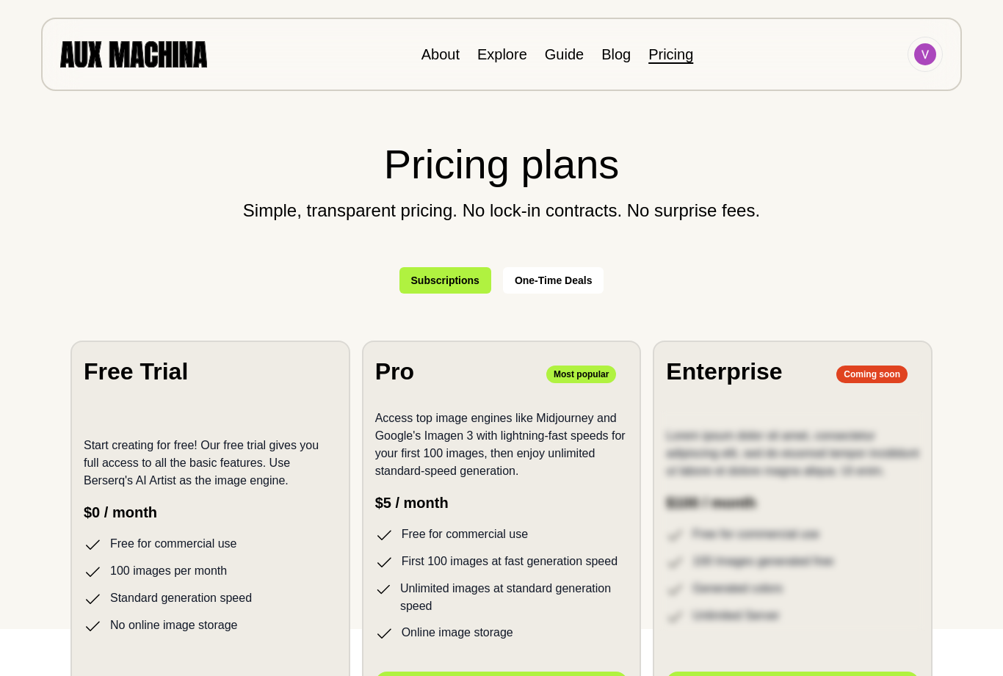
click at [926, 47] on img at bounding box center [925, 54] width 22 height 22
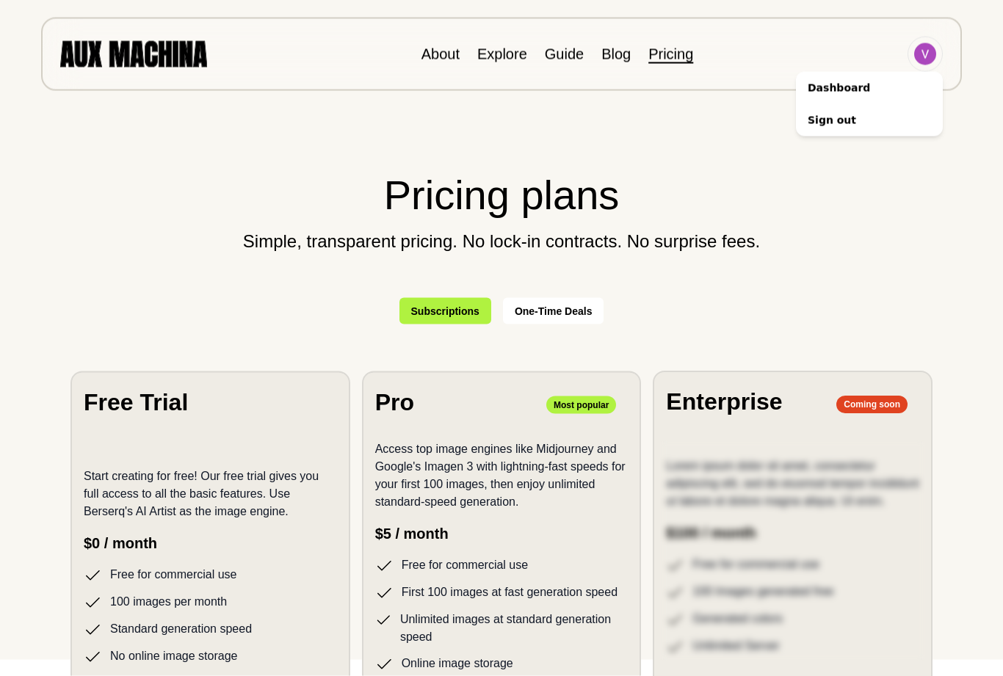
scroll to position [0, 0]
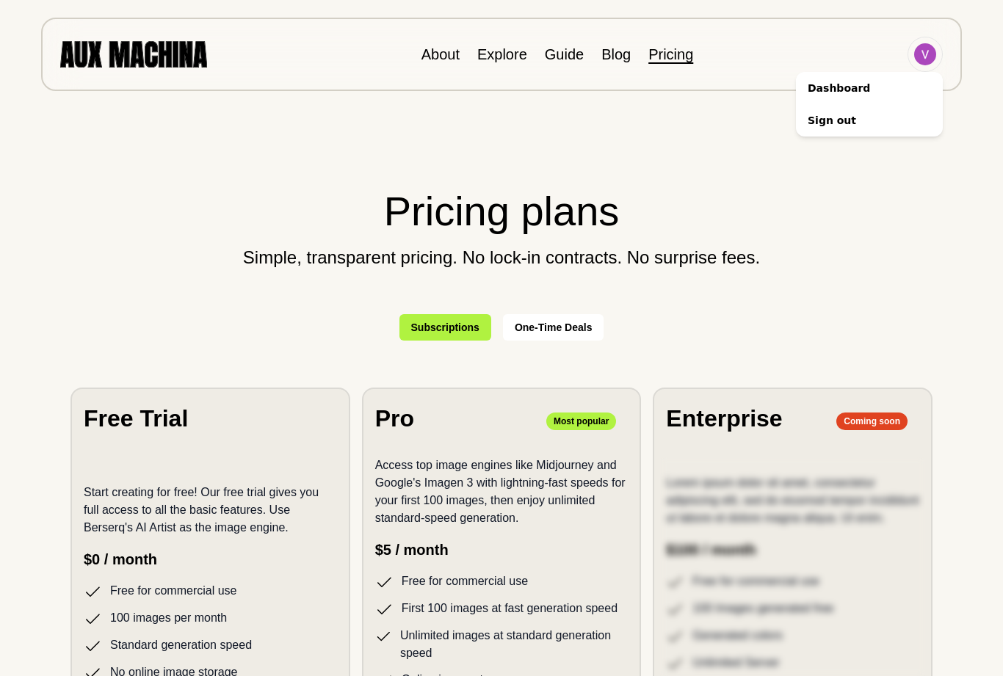
click at [835, 111] on li "Sign out" at bounding box center [869, 120] width 147 height 32
